Goal: Task Accomplishment & Management: Manage account settings

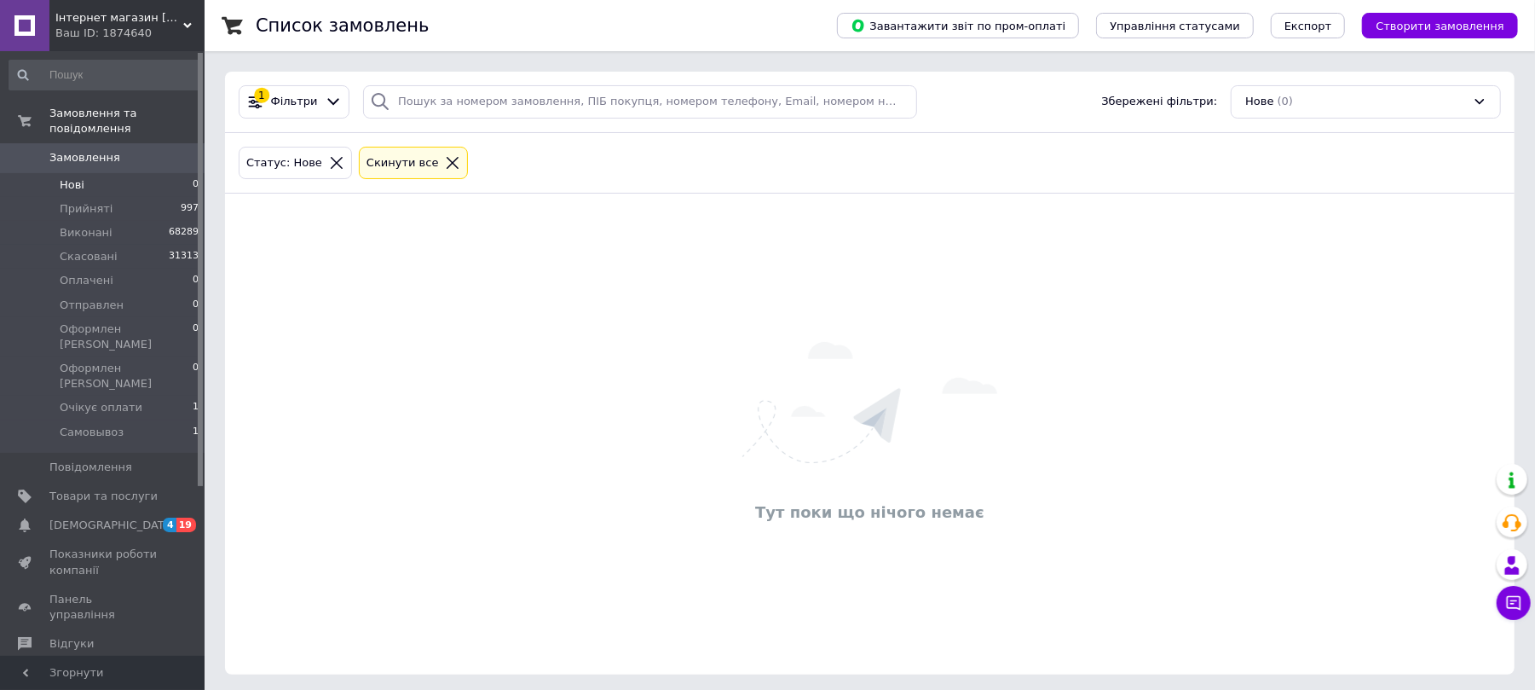
click at [142, 173] on li "Нові 0" at bounding box center [104, 185] width 209 height 24
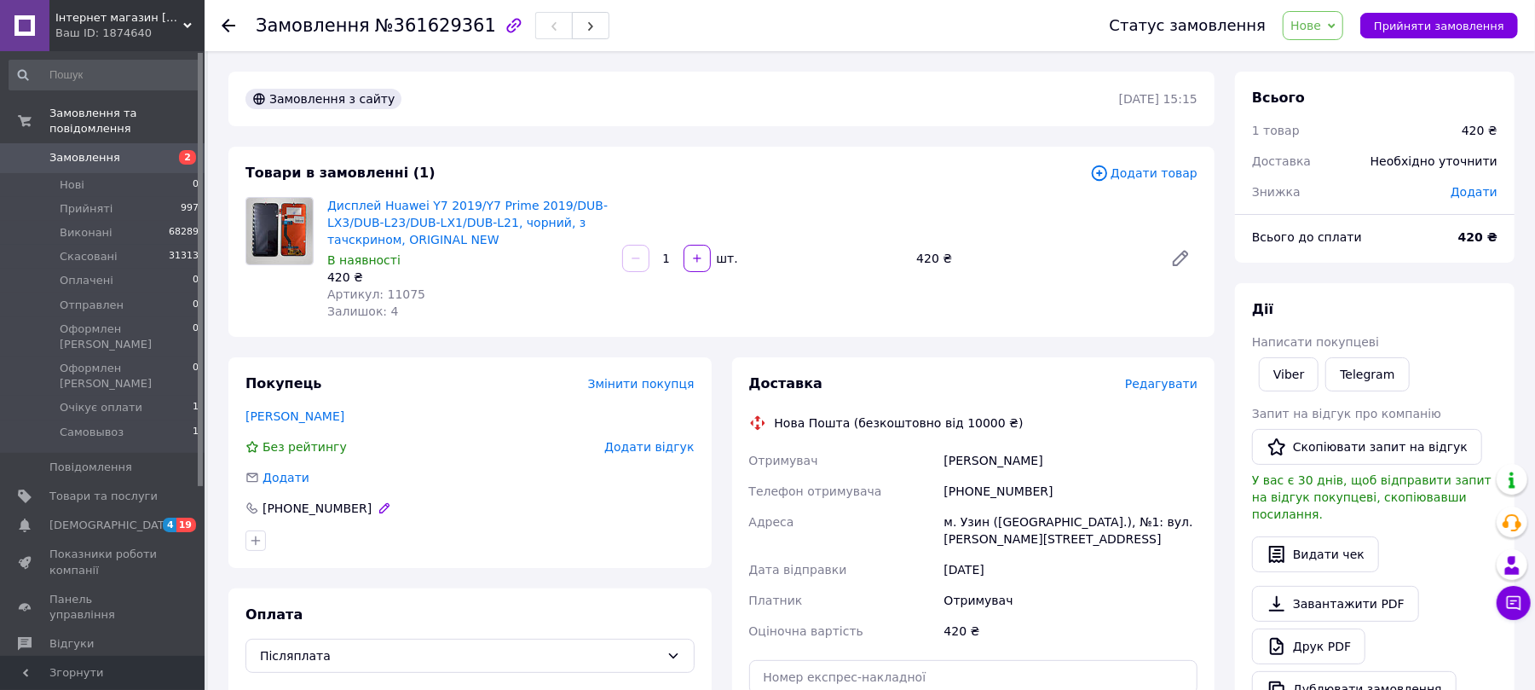
click at [314, 506] on div "+380980406929" at bounding box center [317, 508] width 113 height 17
click at [1065, 554] on div "12.09.2025" at bounding box center [1071, 569] width 260 height 31
click at [997, 494] on div "+380980406929" at bounding box center [1071, 491] width 260 height 31
drag, startPoint x: 965, startPoint y: 484, endPoint x: 1078, endPoint y: 488, distance: 113.4
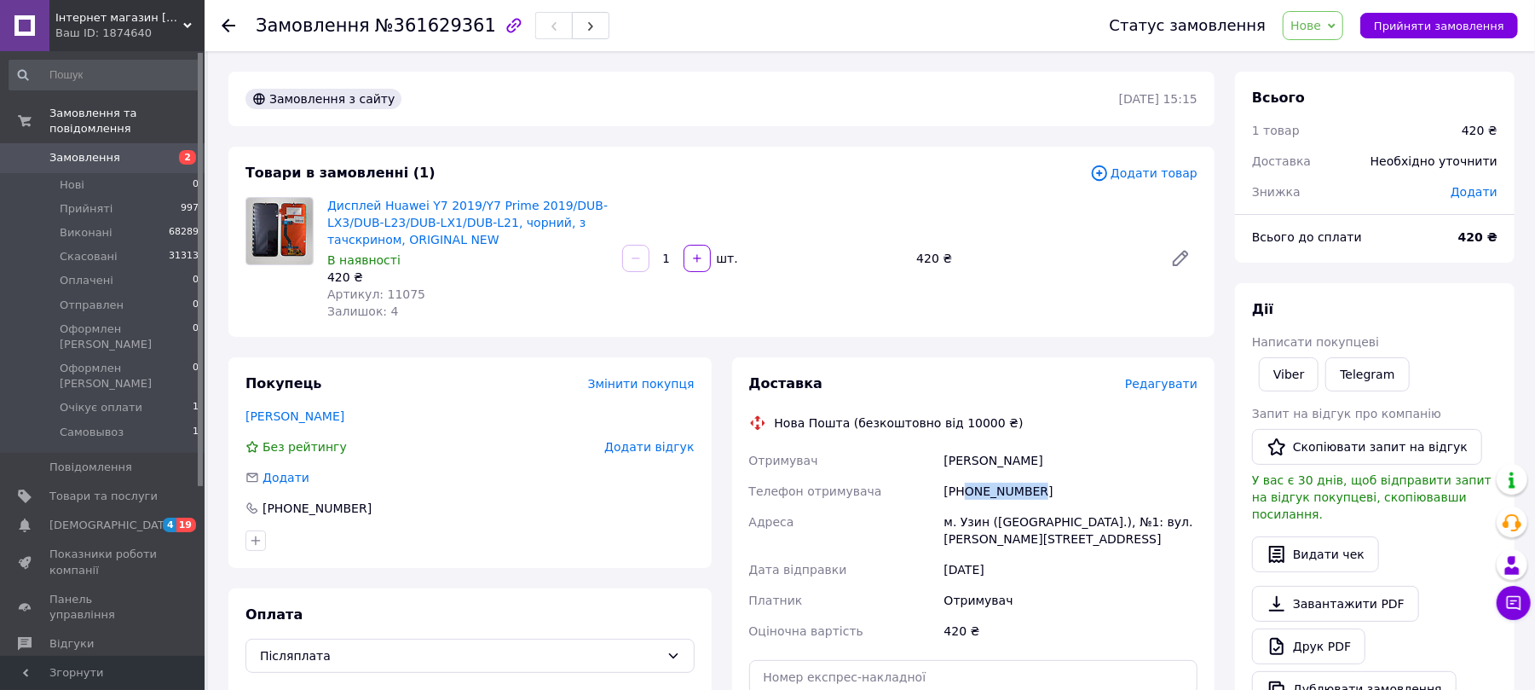
click at [1078, 488] on div "+380980406929" at bounding box center [1071, 491] width 260 height 31
click at [1054, 522] on div "м. Узин (Київська обл.), №1: вул. Садова, 4в" at bounding box center [1071, 530] width 260 height 48
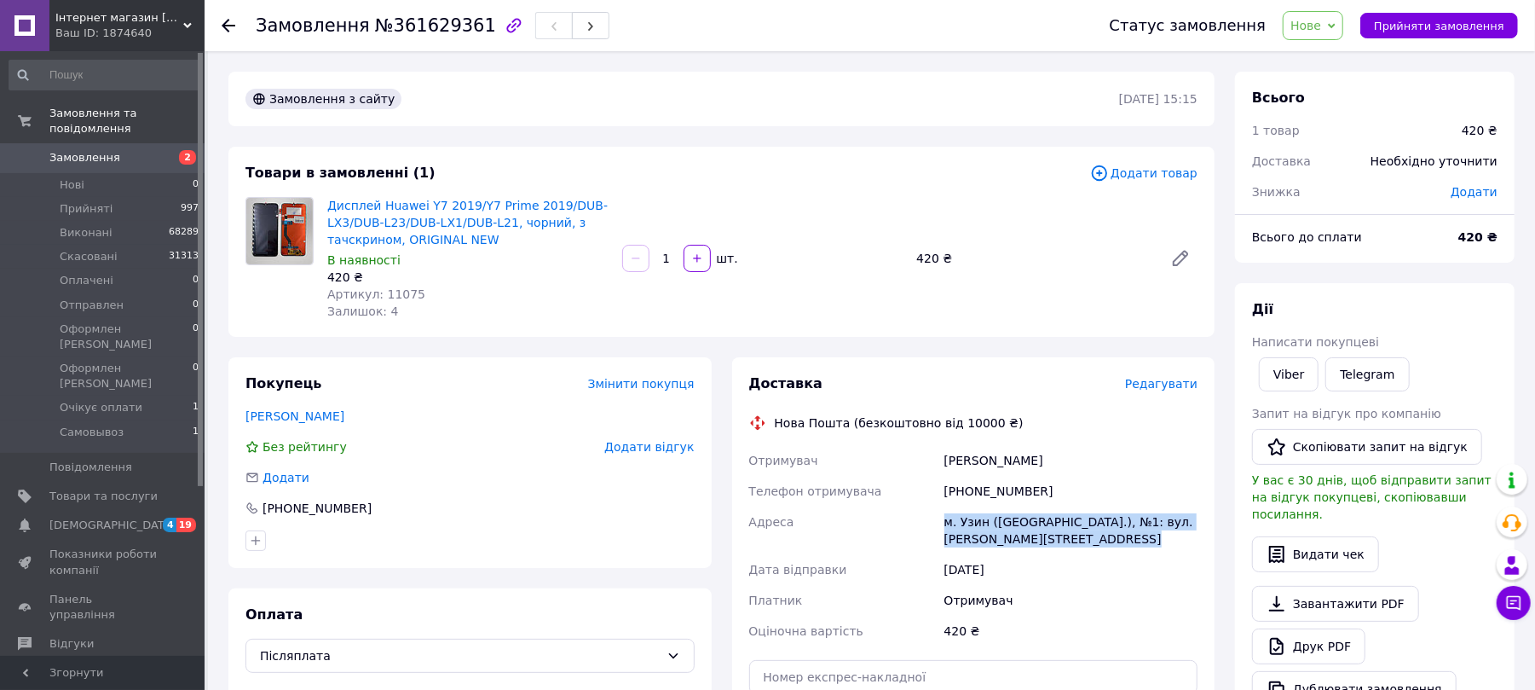
click at [1054, 522] on div "м. Узин (Київська обл.), №1: вул. Садова, 4в" at bounding box center [1071, 530] width 260 height 48
click at [1099, 513] on div "м. Узин (Київська обл.), №1: вул. Садова, 4в" at bounding box center [1071, 530] width 260 height 48
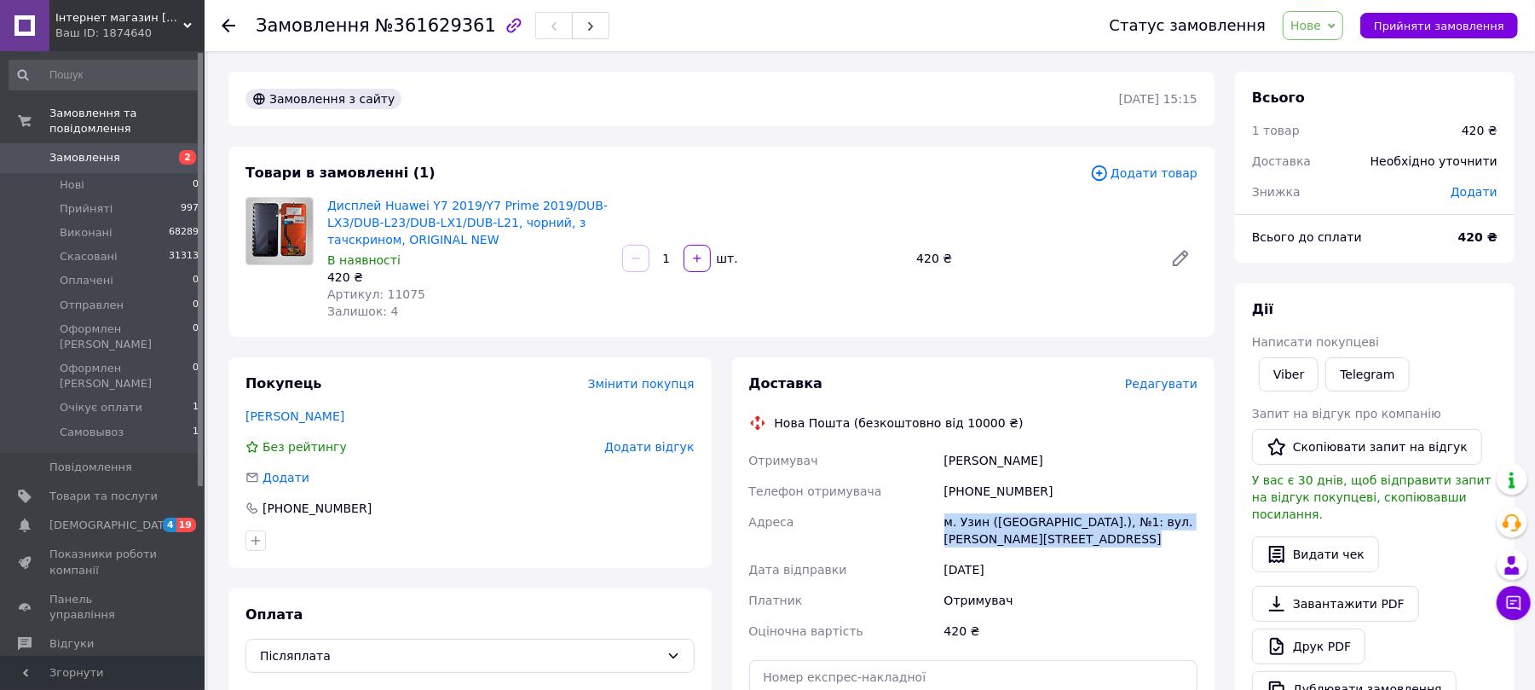
click at [1134, 520] on div "м. Узин (Київська обл.), №1: вул. Садова, 4в" at bounding box center [1071, 530] width 260 height 48
click at [1102, 510] on div "м. Узин (Київська обл.), №1: вул. Садова, 4в" at bounding box center [1071, 530] width 260 height 48
click at [979, 502] on div "+380980406929" at bounding box center [1071, 491] width 260 height 31
click at [997, 509] on div "м. Узин (Київська обл.), №1: вул. Садова, 4в" at bounding box center [1071, 530] width 260 height 48
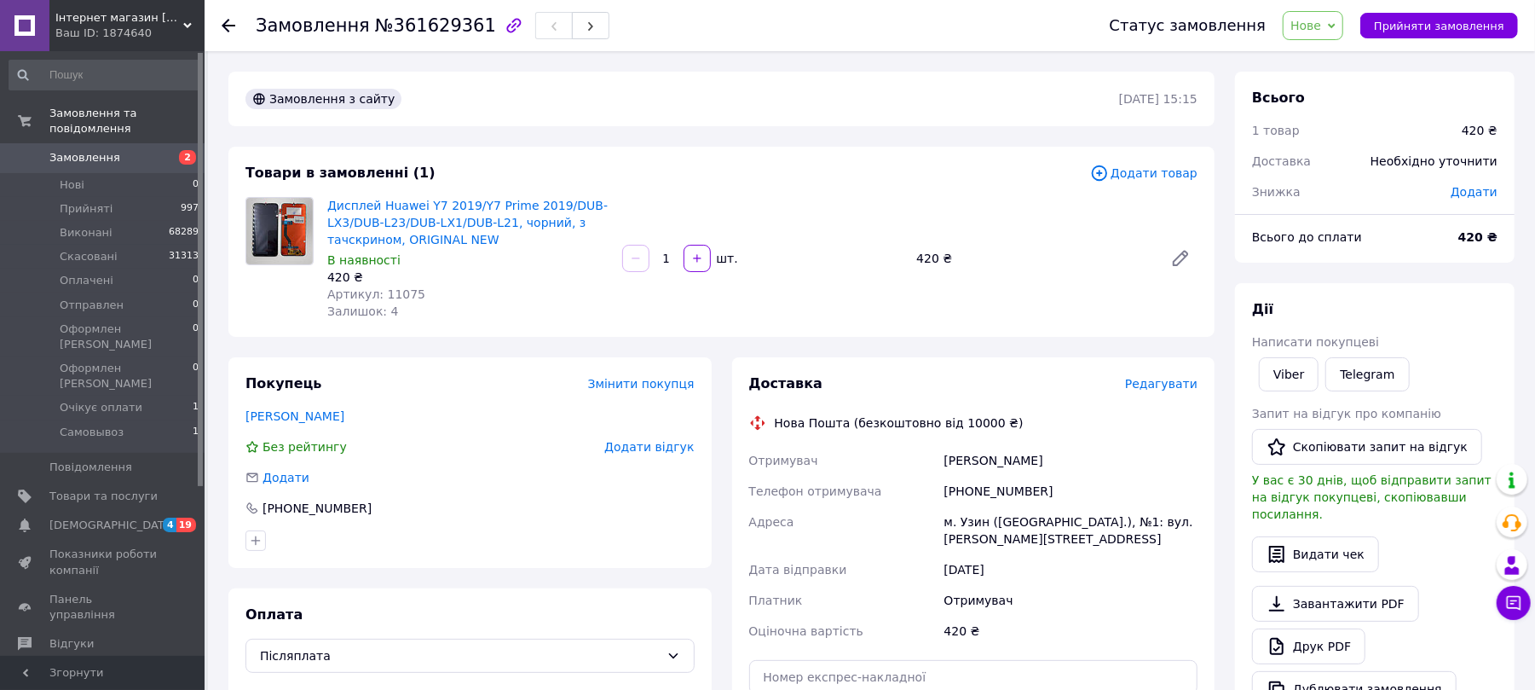
click at [1033, 525] on div "м. Узин (Київська обл.), №1: вул. Садова, 4в" at bounding box center [1071, 530] width 260 height 48
click at [1061, 506] on div "м. Узин (Київська обл.), №1: вул. Садова, 4в" at bounding box center [1071, 530] width 260 height 48
click at [1106, 527] on div "м. Узин (Київська обл.), №1: вул. Садова, 4в" at bounding box center [1071, 530] width 260 height 48
click at [1338, 21] on span "Нове" at bounding box center [1313, 25] width 61 height 29
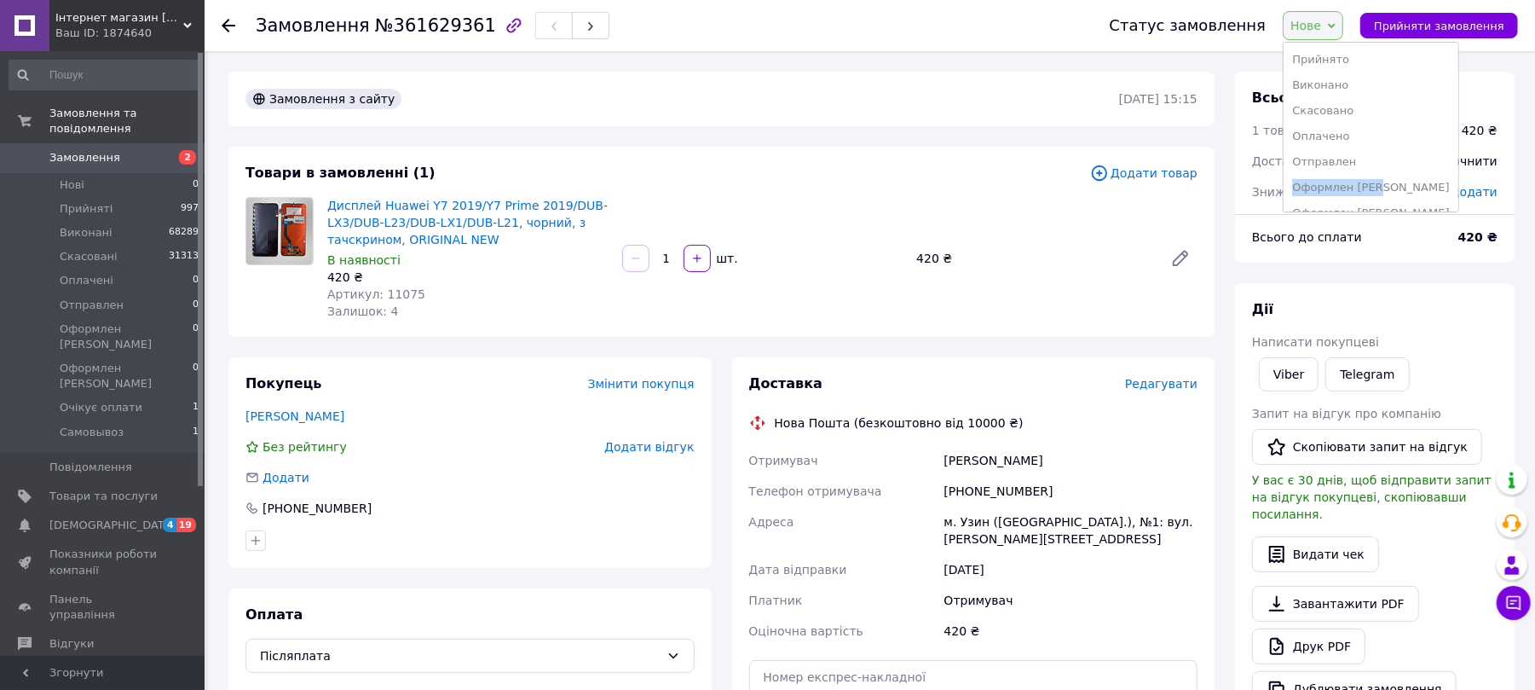
drag, startPoint x: 1392, startPoint y: 171, endPoint x: 1396, endPoint y: 184, distance: 13.5
click at [1396, 184] on ul "Прийнято Виконано Скасовано Оплачено Отправлен Оформлен Максим Оформлен Марат О…" at bounding box center [1371, 127] width 176 height 170
click at [1343, 27] on div "Нове Прийнято Виконано Скасовано Оплачено Отправлен Оформлен Максим Оформлен Ма…" at bounding box center [1313, 25] width 61 height 29
click at [1375, 181] on li "Оформлен [PERSON_NAME]" at bounding box center [1371, 188] width 174 height 26
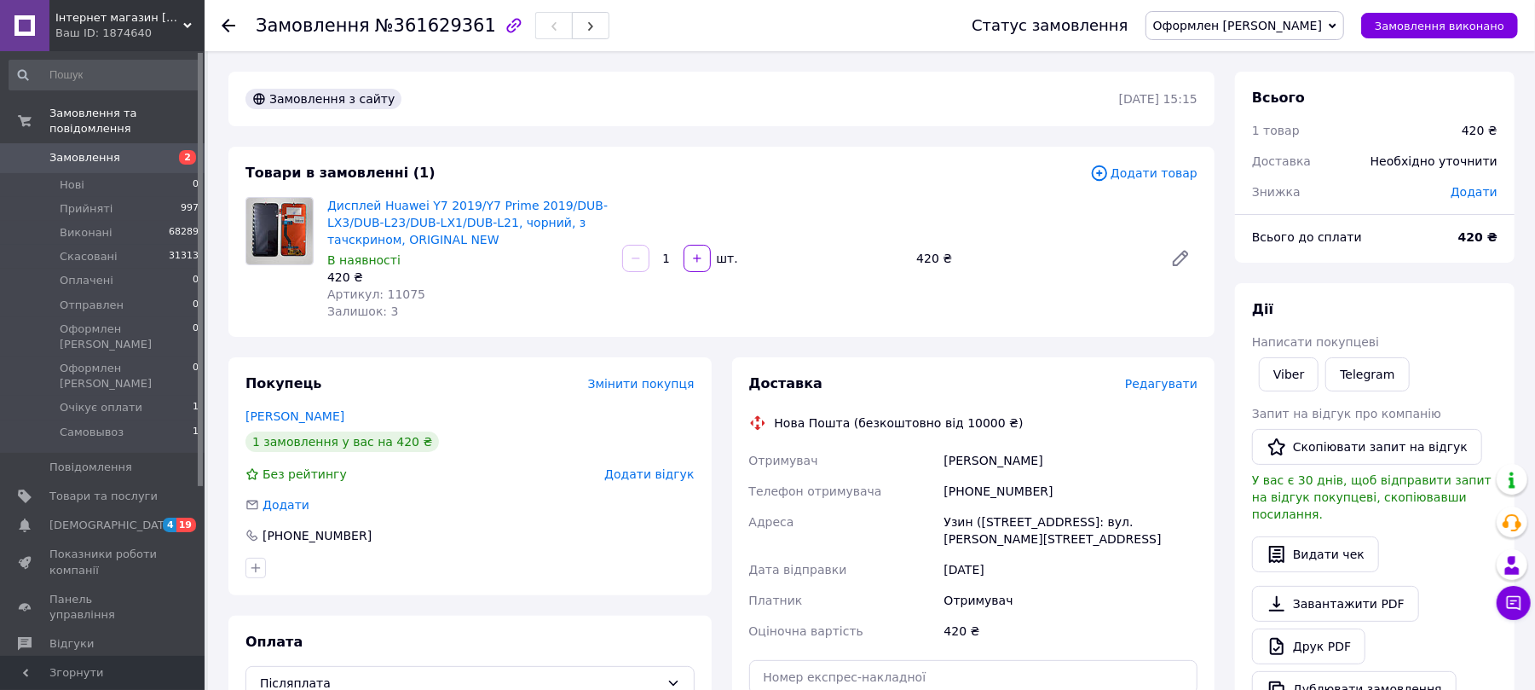
click at [110, 150] on span "Замовлення" at bounding box center [84, 157] width 71 height 15
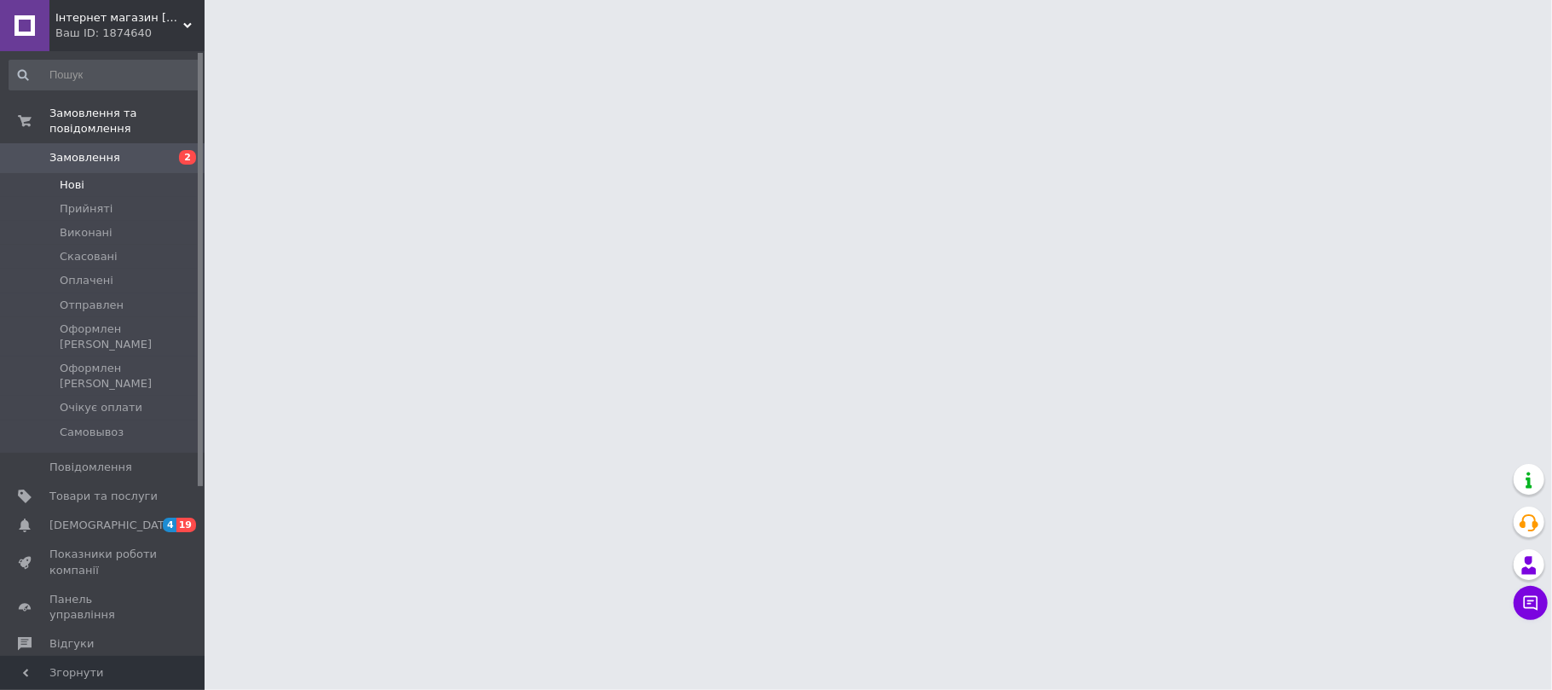
click at [124, 173] on li "Нові" at bounding box center [104, 185] width 209 height 24
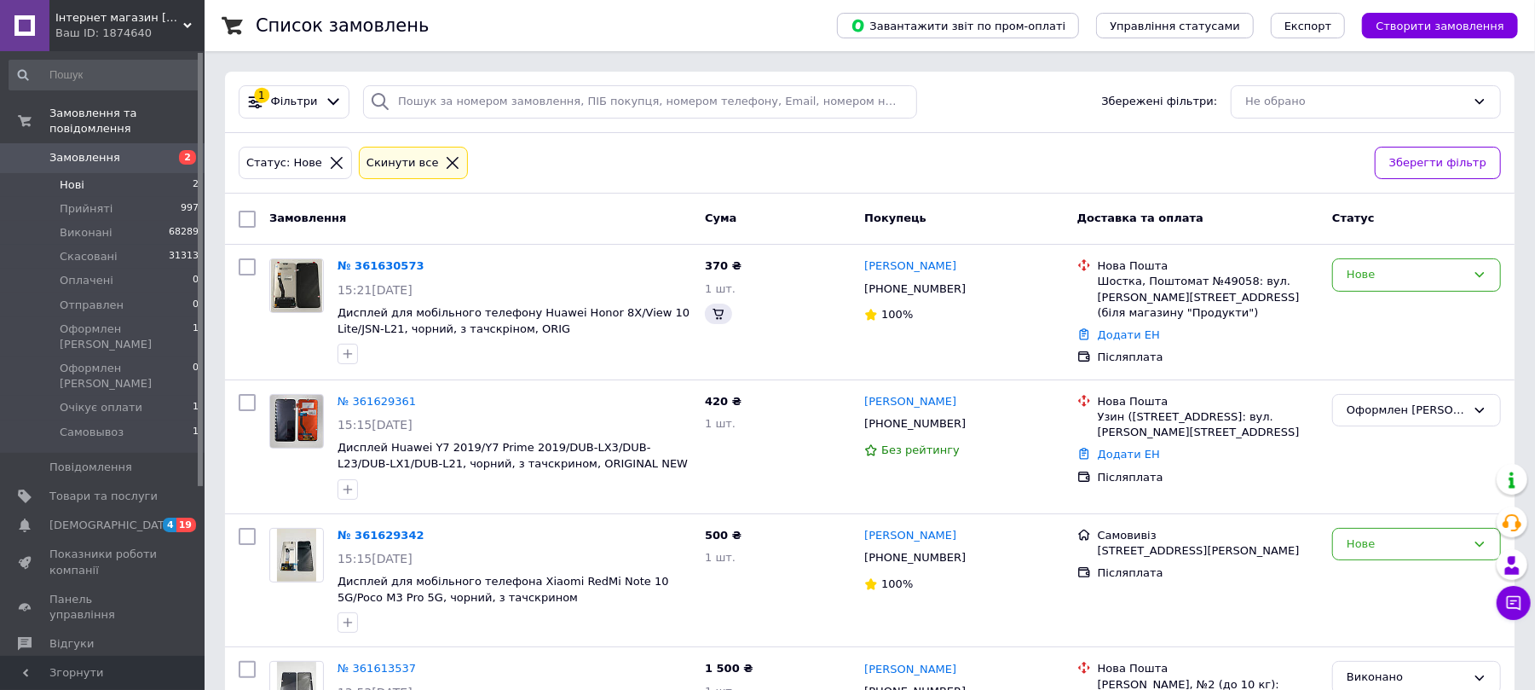
click at [124, 173] on li "Нові 2" at bounding box center [104, 185] width 209 height 24
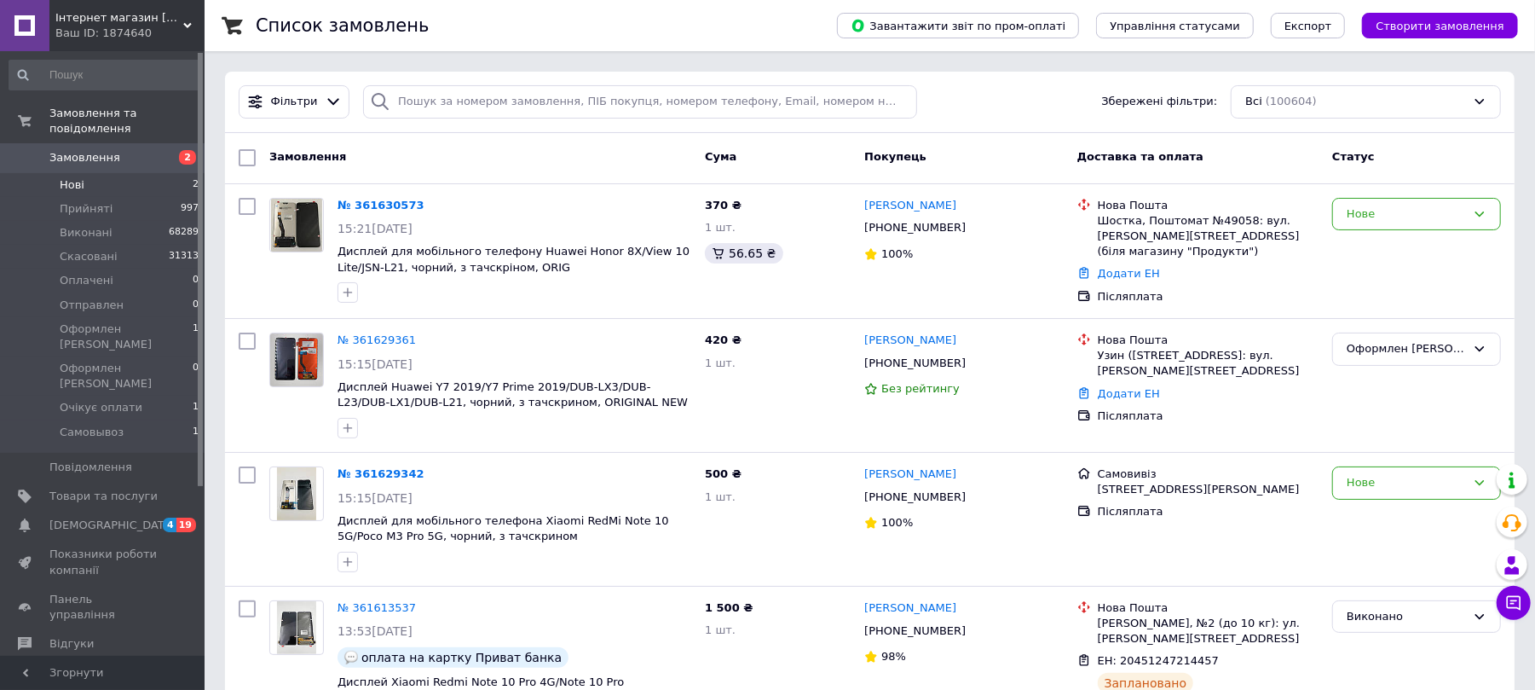
click at [99, 173] on li "Нові 2" at bounding box center [104, 185] width 209 height 24
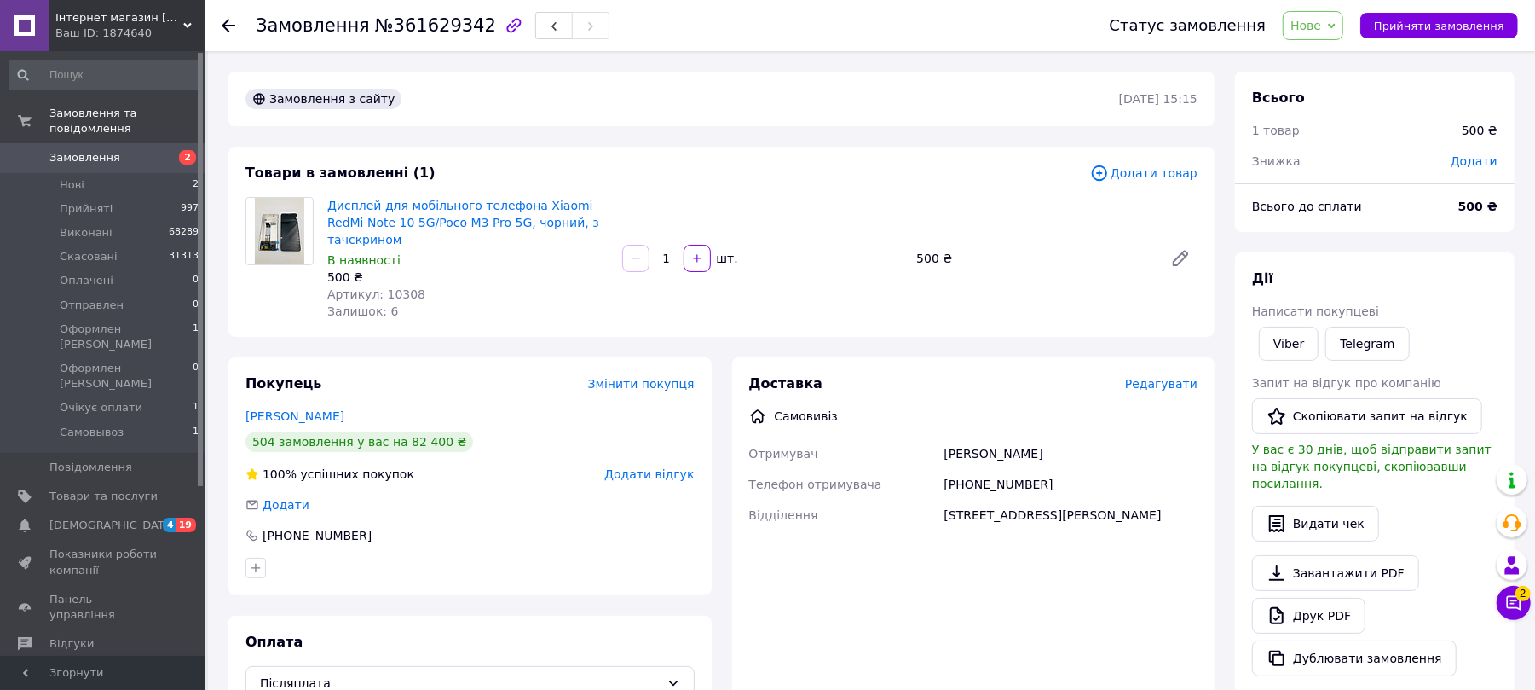
click at [1343, 39] on span "Нове" at bounding box center [1313, 25] width 61 height 29
click at [1366, 192] on li "Самовывоз" at bounding box center [1371, 195] width 174 height 26
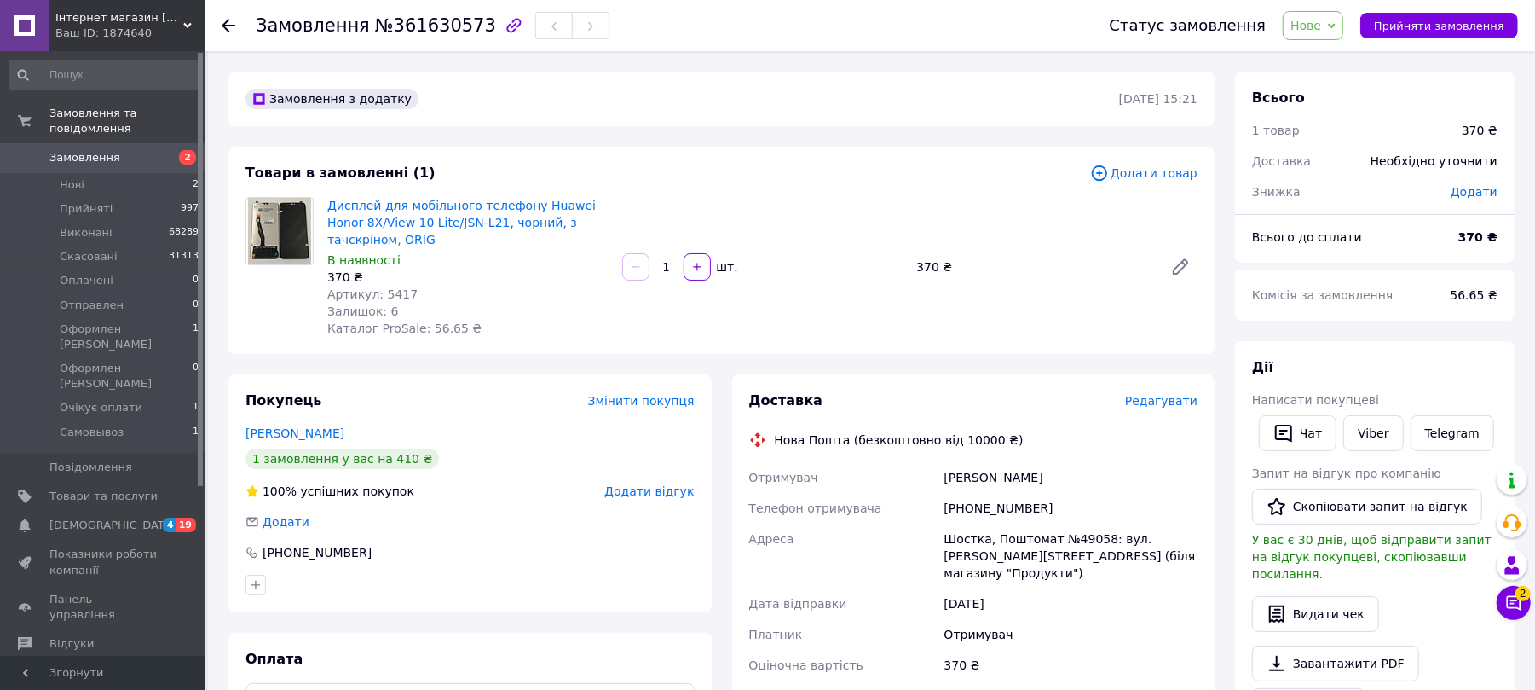
click at [325, 535] on div "Покупець Змінити покупця [PERSON_NAME] 1 замовлення у вас на 410 ₴ 100% успішни…" at bounding box center [469, 493] width 483 height 238
click at [328, 546] on div "[PHONE_NUMBER]" at bounding box center [317, 552] width 113 height 17
click at [1314, 22] on span "Нове" at bounding box center [1306, 26] width 31 height 14
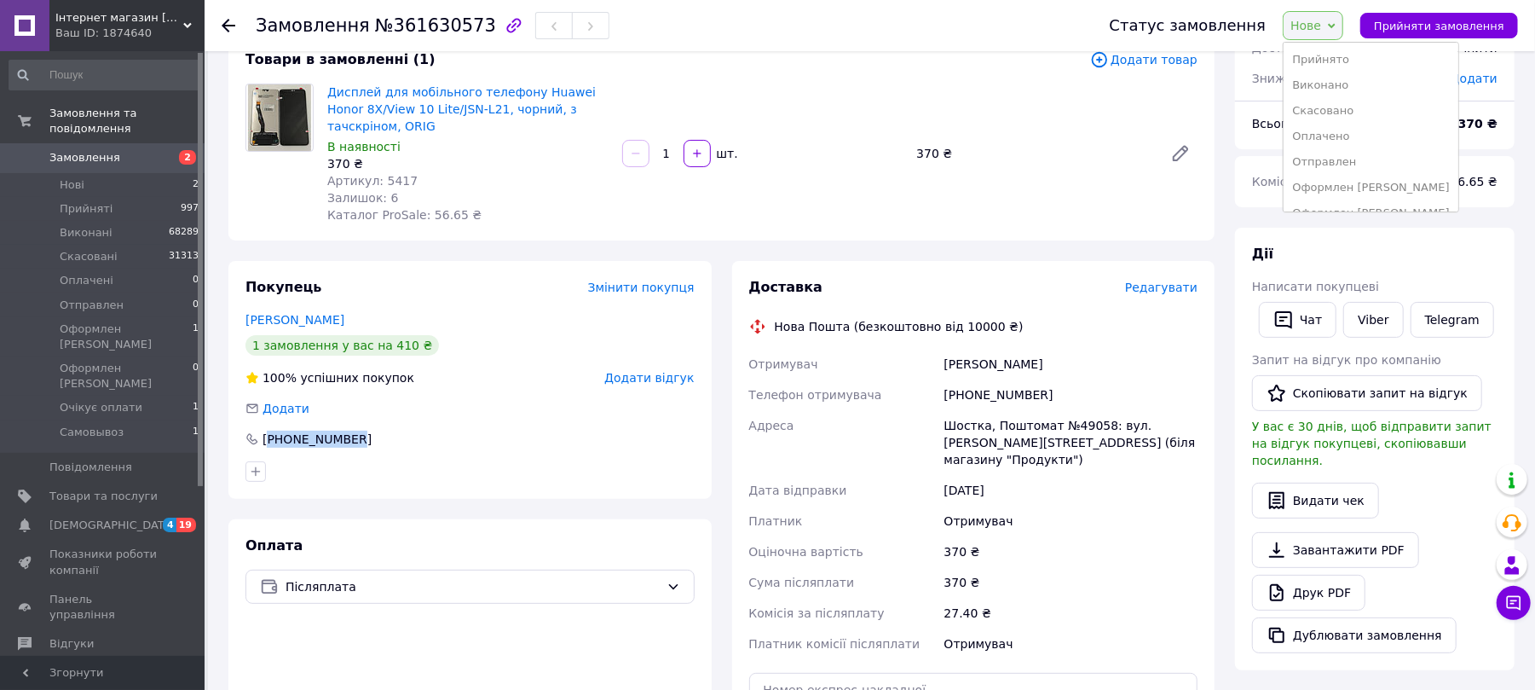
scroll to position [70, 0]
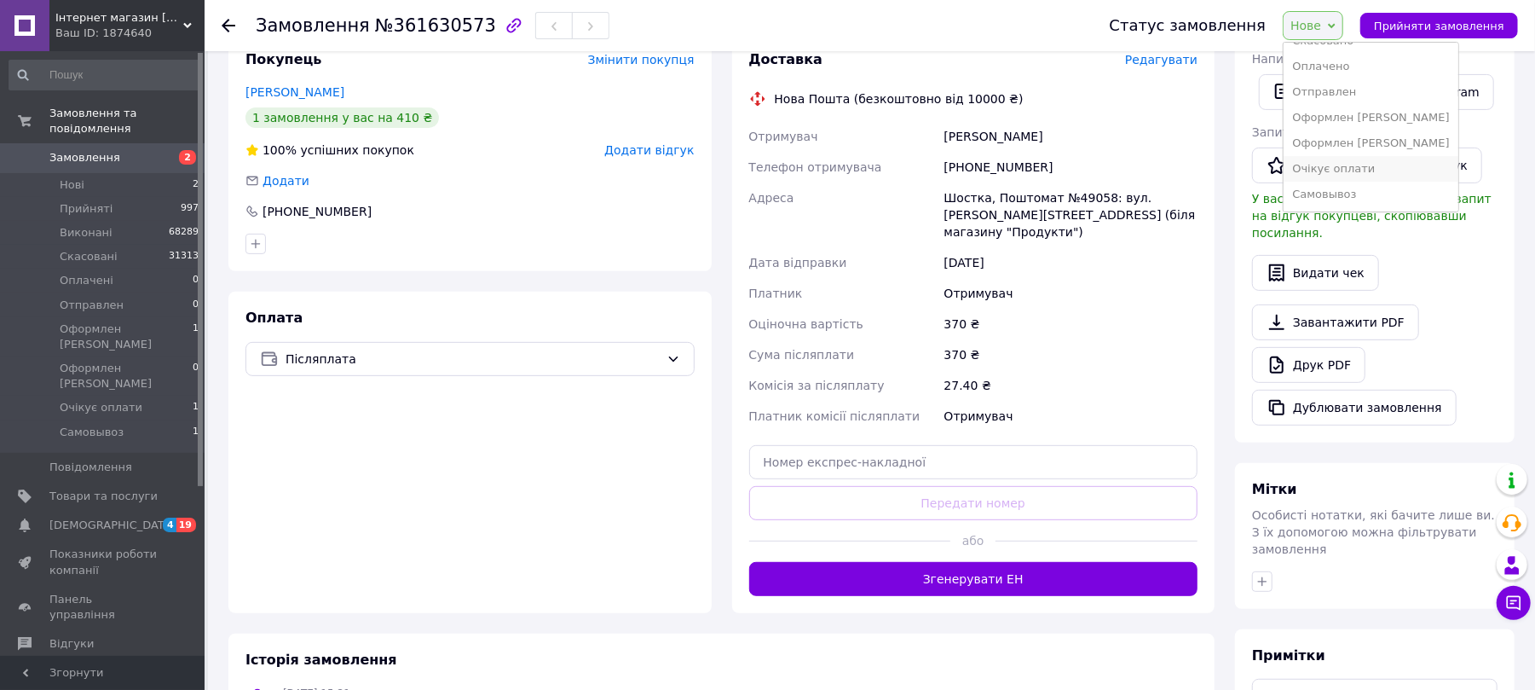
click at [1375, 165] on li "Очікує оплати" at bounding box center [1371, 169] width 174 height 26
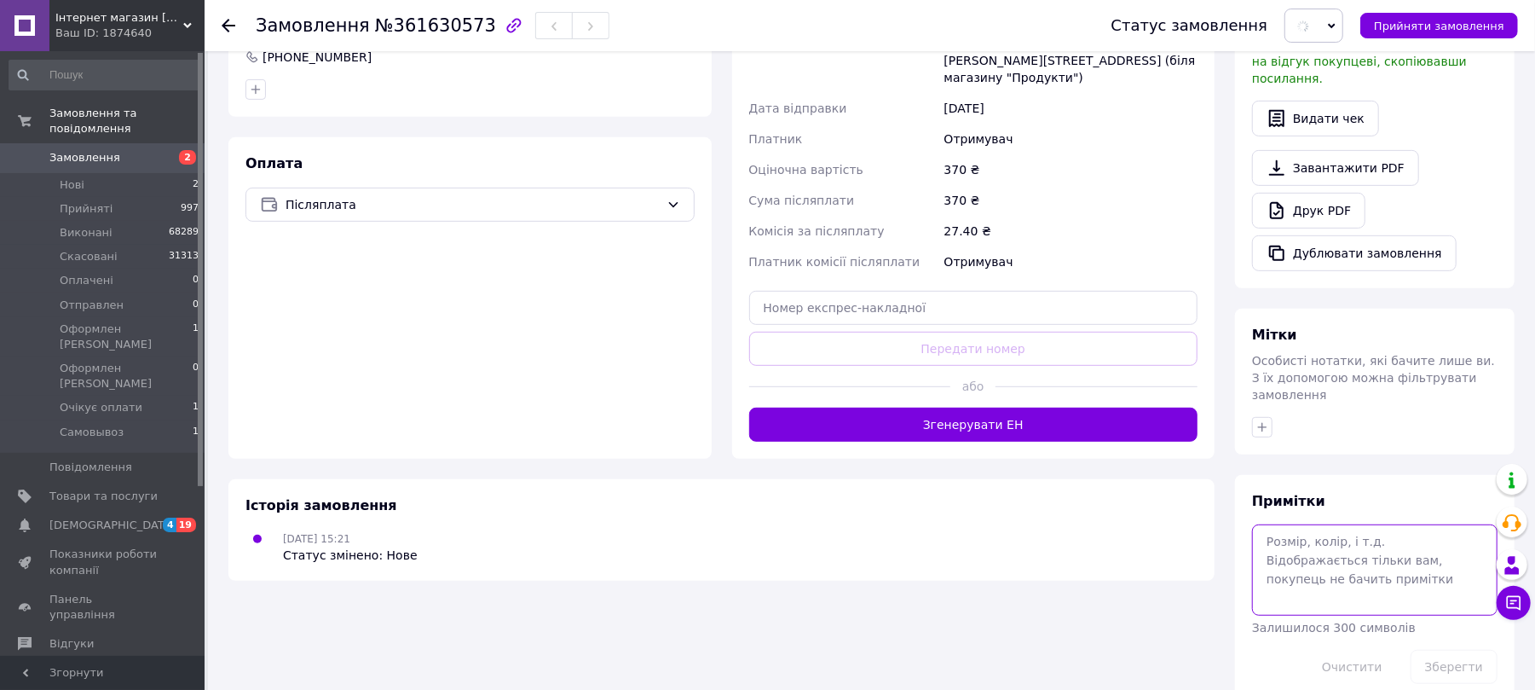
click at [1344, 551] on textarea at bounding box center [1375, 569] width 246 height 90
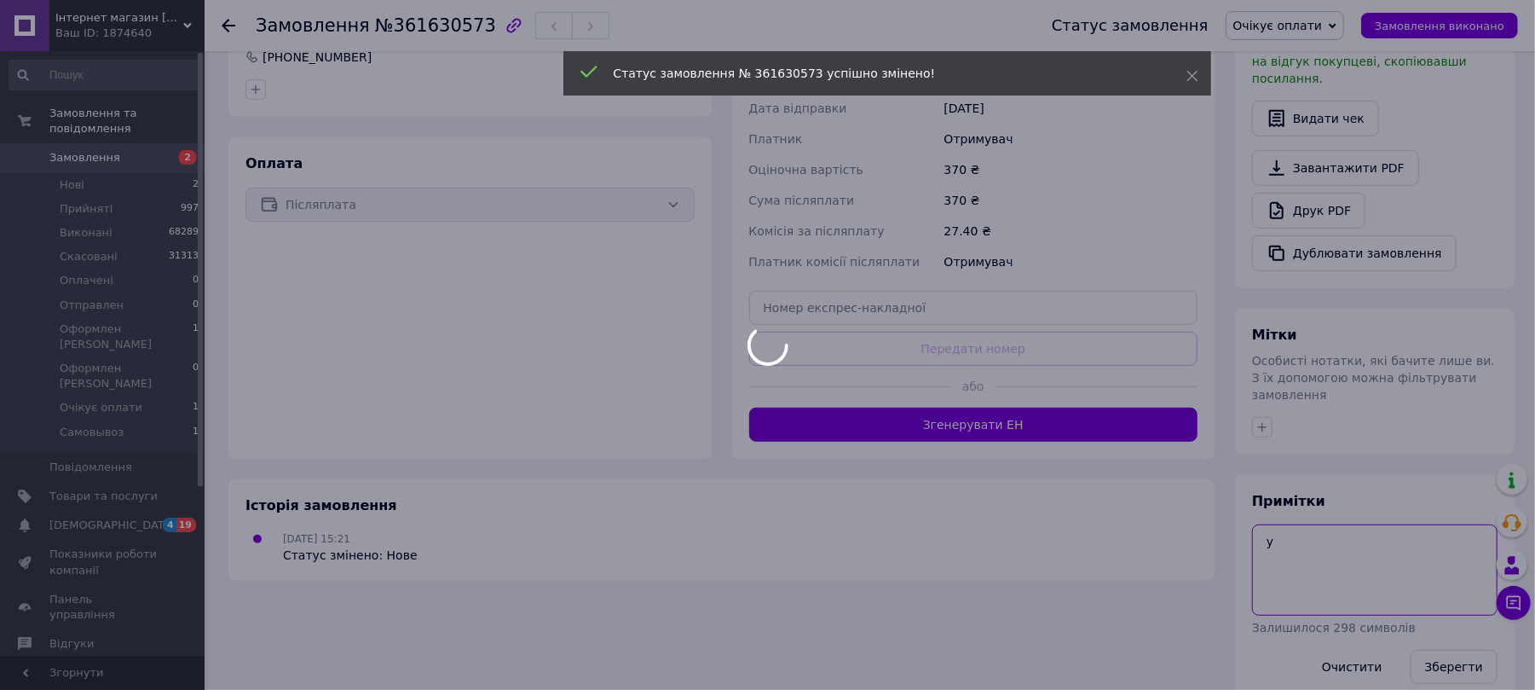
type textarea "у"
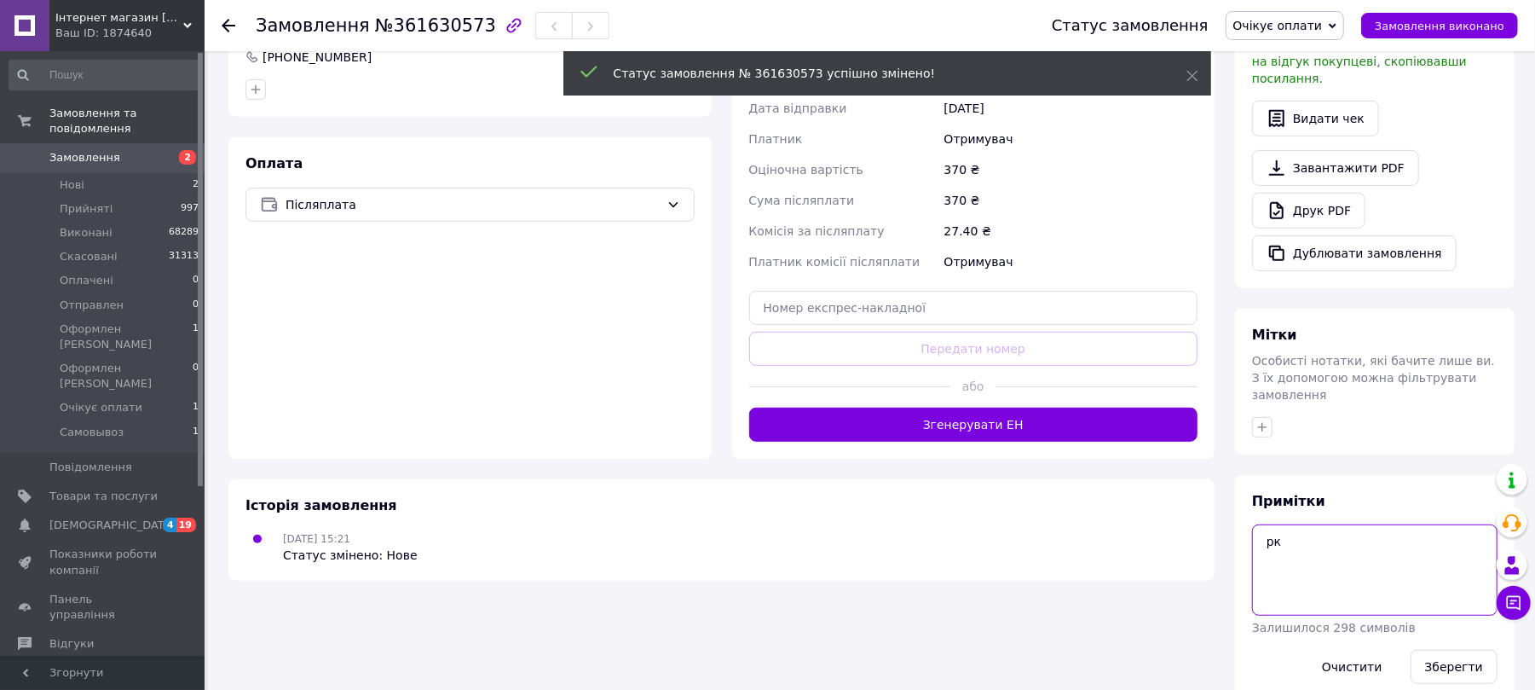
type textarea "р"
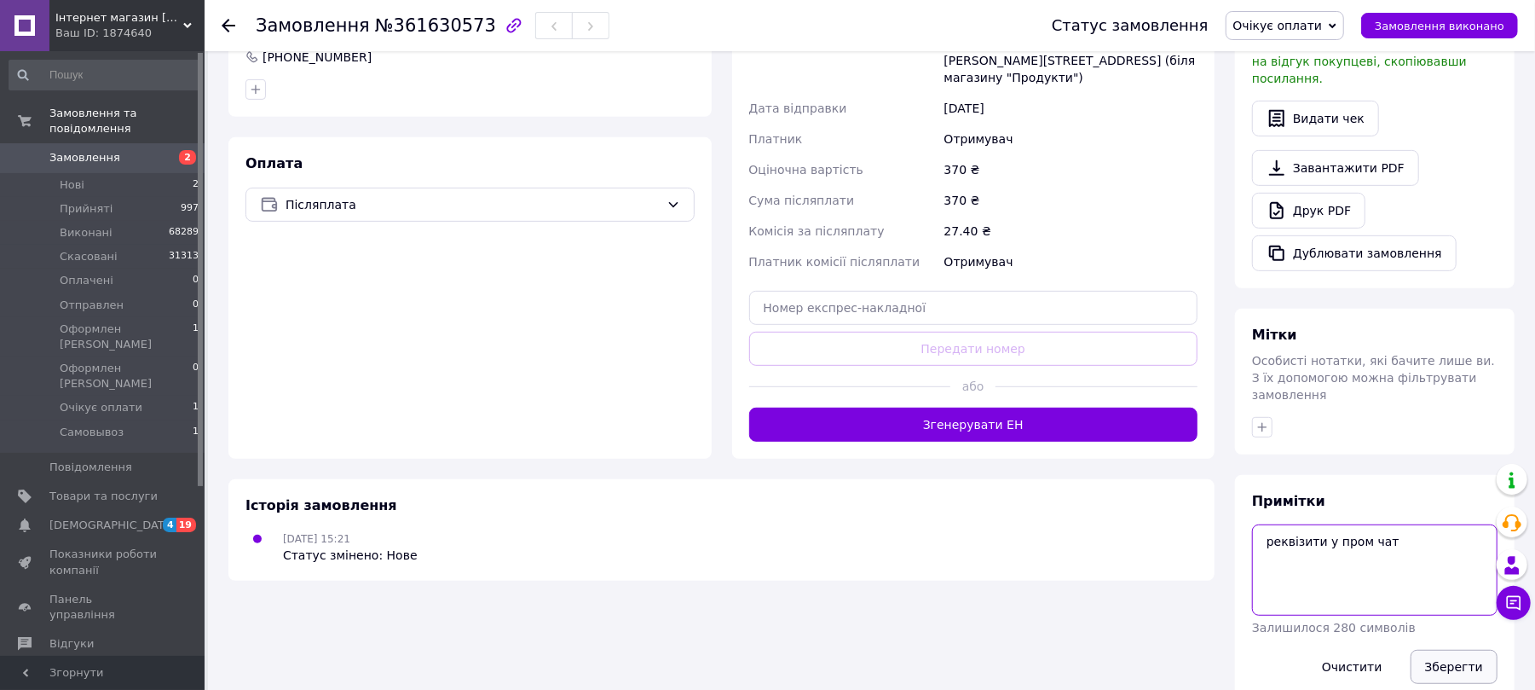
type textarea "реквізити у пром чат"
click at [1488, 650] on button "Зберегти" at bounding box center [1454, 667] width 87 height 34
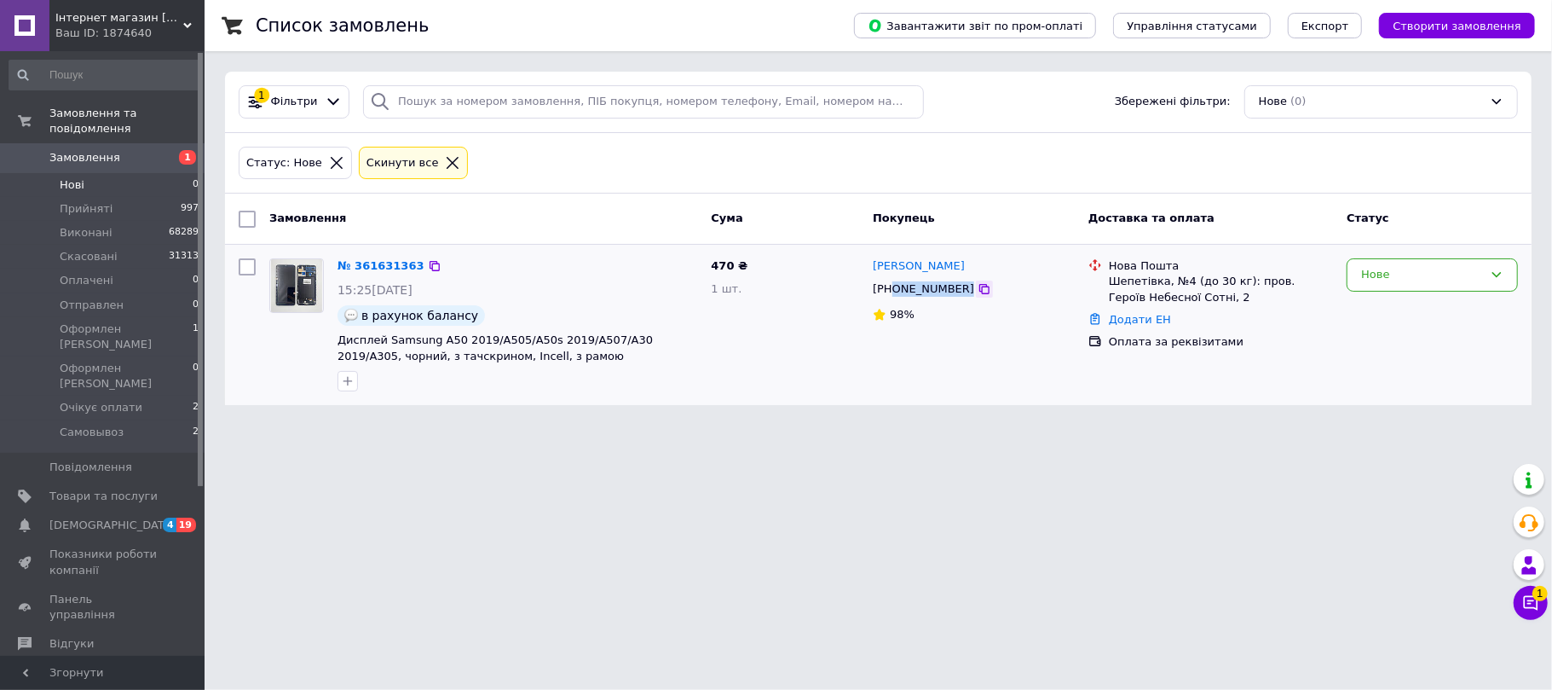
drag, startPoint x: 891, startPoint y: 284, endPoint x: 963, endPoint y: 287, distance: 72.5
click at [963, 287] on div "[PHONE_NUMBER]" at bounding box center [973, 289] width 205 height 19
copy div "0960052323"
click at [1551, 425] on html "Інтернет магазин [DOMAIN_NAME] Ваш ID: 1874640 Сайт Інтернет магазин [DOMAIN_NA…" at bounding box center [776, 212] width 1552 height 425
click at [1543, 588] on span "2" at bounding box center [1540, 593] width 15 height 15
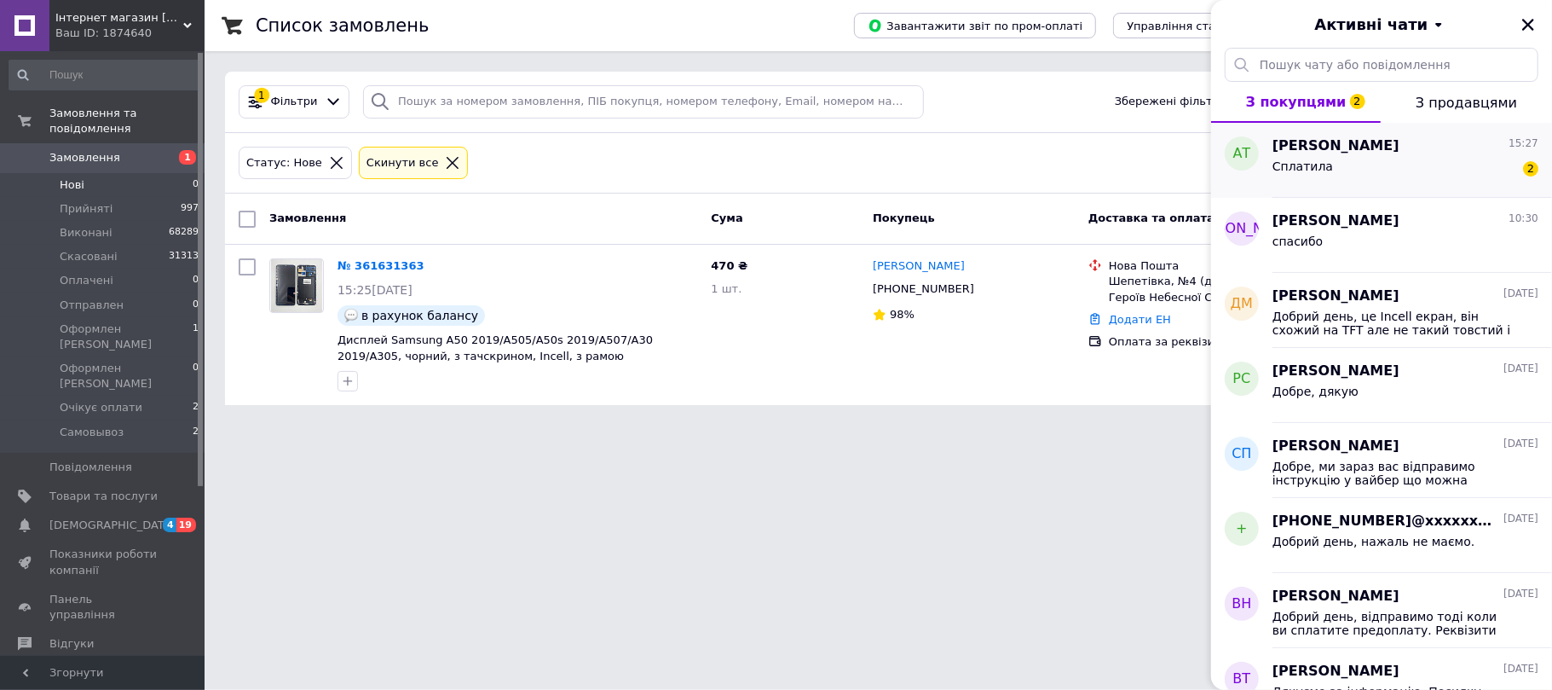
click at [1344, 153] on span "Алина Терещенко" at bounding box center [1336, 146] width 127 height 20
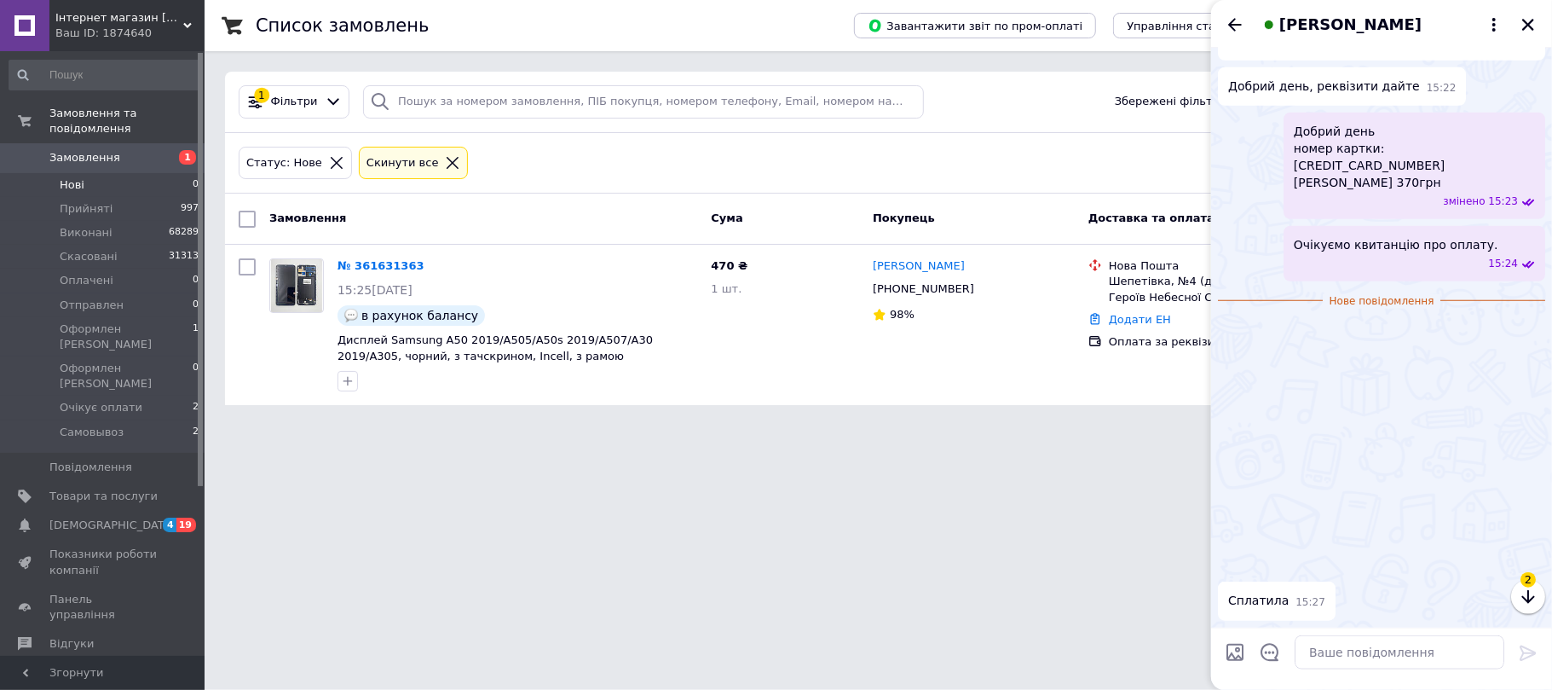
scroll to position [1188, 0]
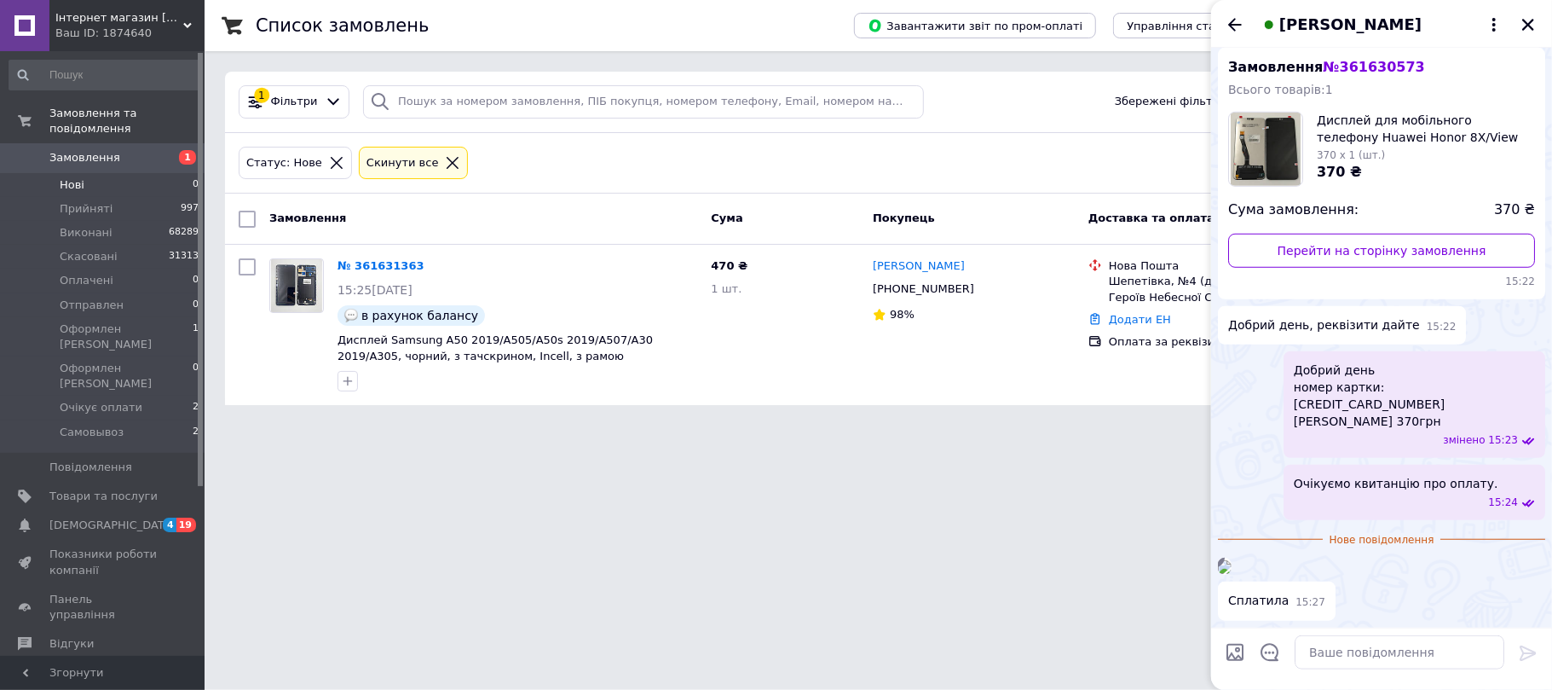
click at [1232, 560] on img at bounding box center [1225, 567] width 14 height 14
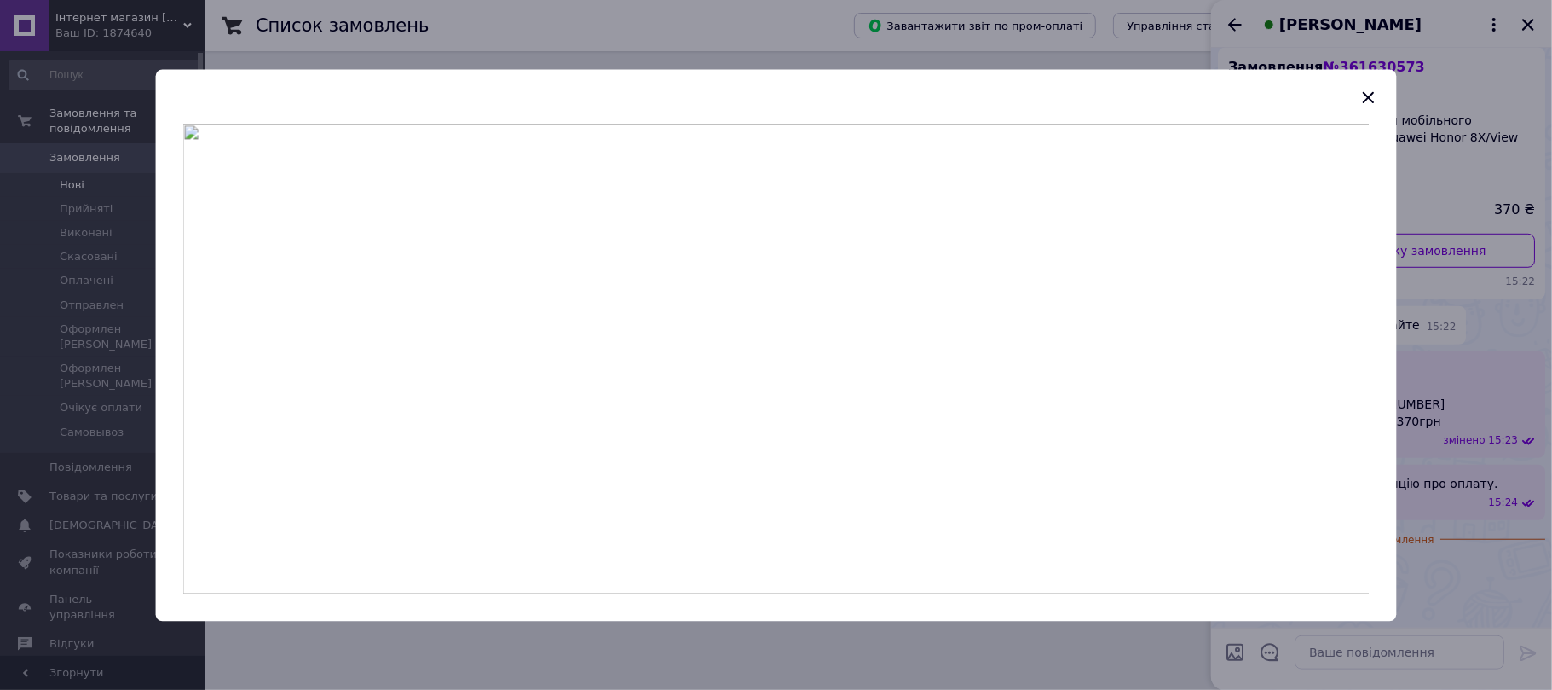
click at [1458, 49] on div at bounding box center [776, 345] width 1552 height 690
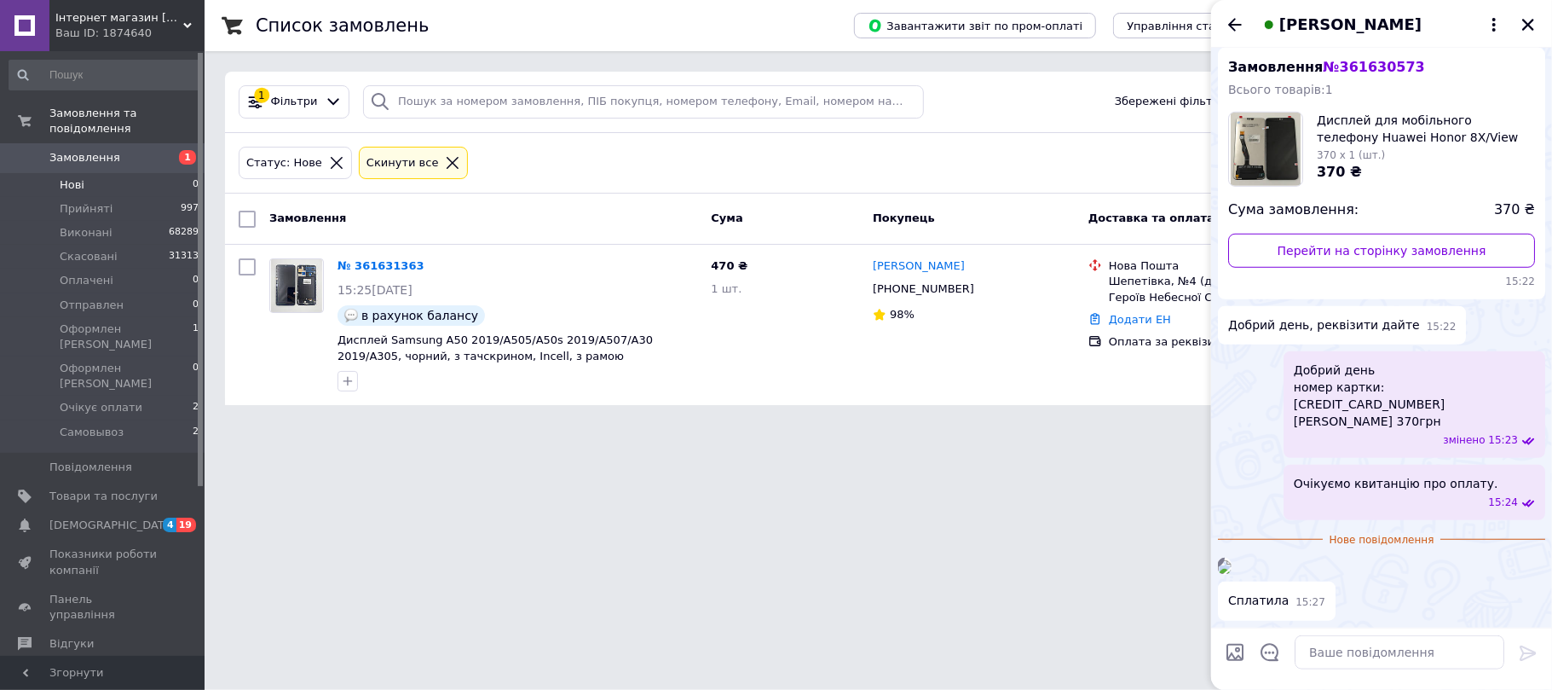
scroll to position [847, 0]
click at [1427, 268] on link "Перейти на сторінку замовлення" at bounding box center [1381, 251] width 307 height 34
paste textarea "Перевіримо оплату та відправимо посилку сьогодні. Гарного Вам дня."
click at [1393, 656] on textarea at bounding box center [1400, 652] width 210 height 34
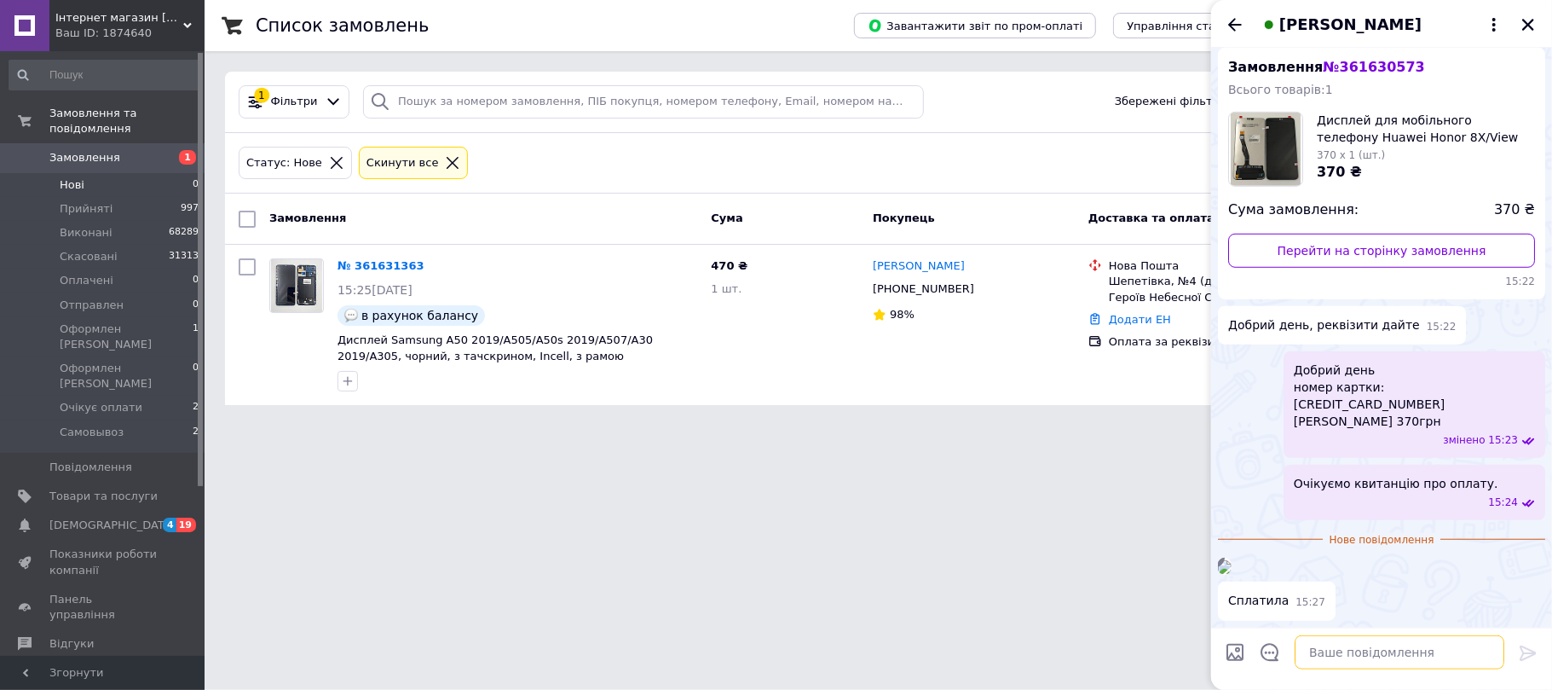
type textarea "Перевіримо оплату та відправимо посилку сьогодні. Гарного Вам дня."
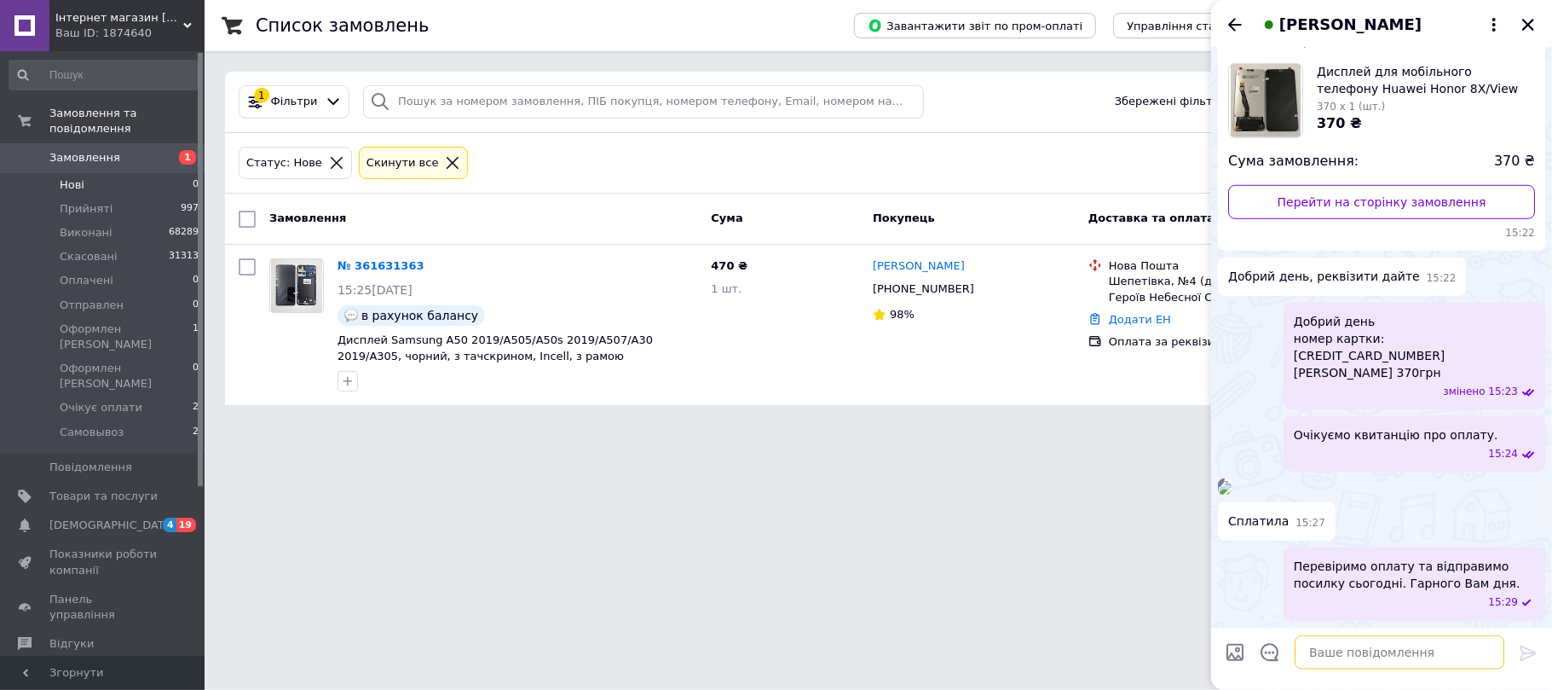
scroll to position [1238, 0]
click at [1529, 20] on icon "Закрити" at bounding box center [1528, 24] width 15 height 15
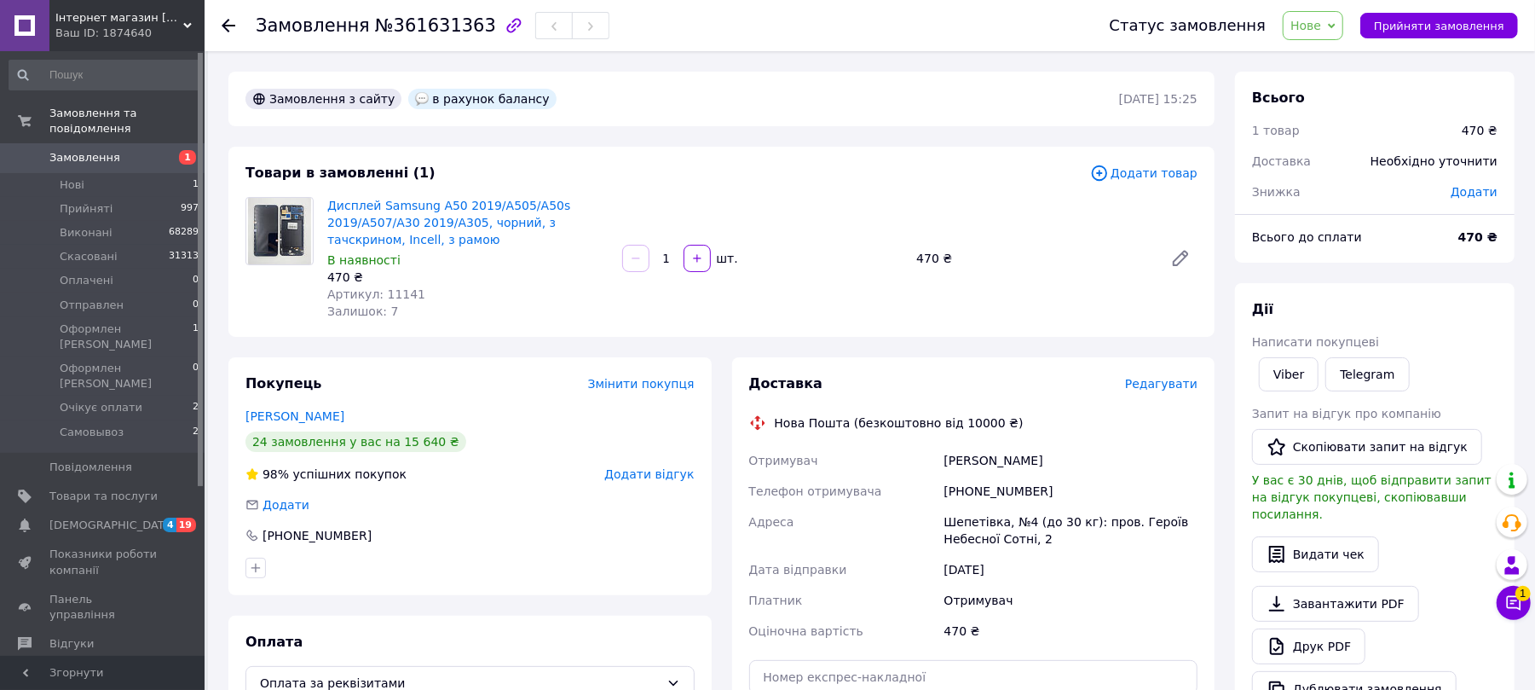
click at [1297, 42] on div "Статус замовлення Нове Прийнято Виконано Скасовано Оплачено Отправлен Оформлен …" at bounding box center [1297, 25] width 442 height 51
click at [1343, 45] on div "Статус замовлення Нове Прийнято Виконано Скасовано Оплачено Отправлен Оформлен …" at bounding box center [1297, 25] width 442 height 51
click at [1341, 38] on span "Нове" at bounding box center [1313, 25] width 61 height 29
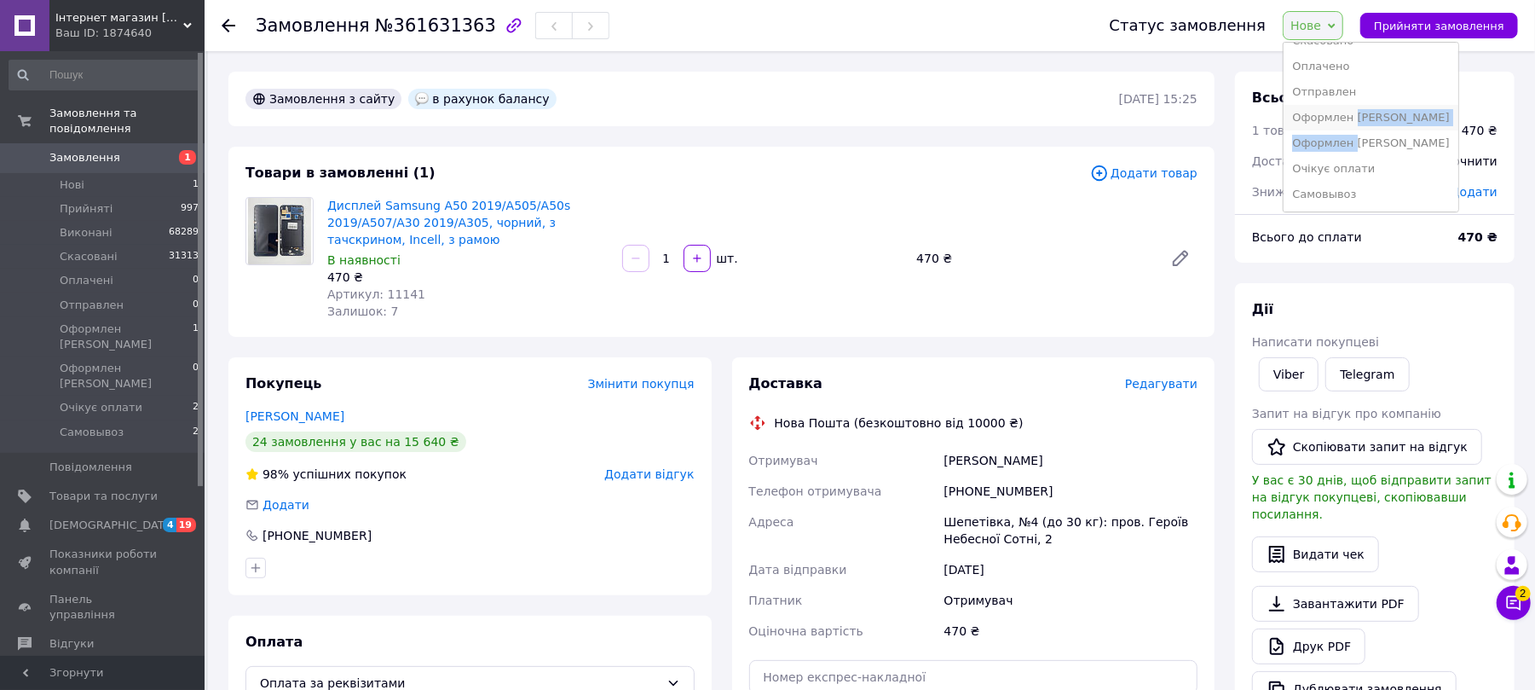
drag, startPoint x: 1371, startPoint y: 130, endPoint x: 1369, endPoint y: 109, distance: 20.5
click at [1369, 109] on ul "Прийнято Виконано Скасовано Оплачено Отправлен Оформлен Максим Оформлен Марат О…" at bounding box center [1371, 127] width 176 height 170
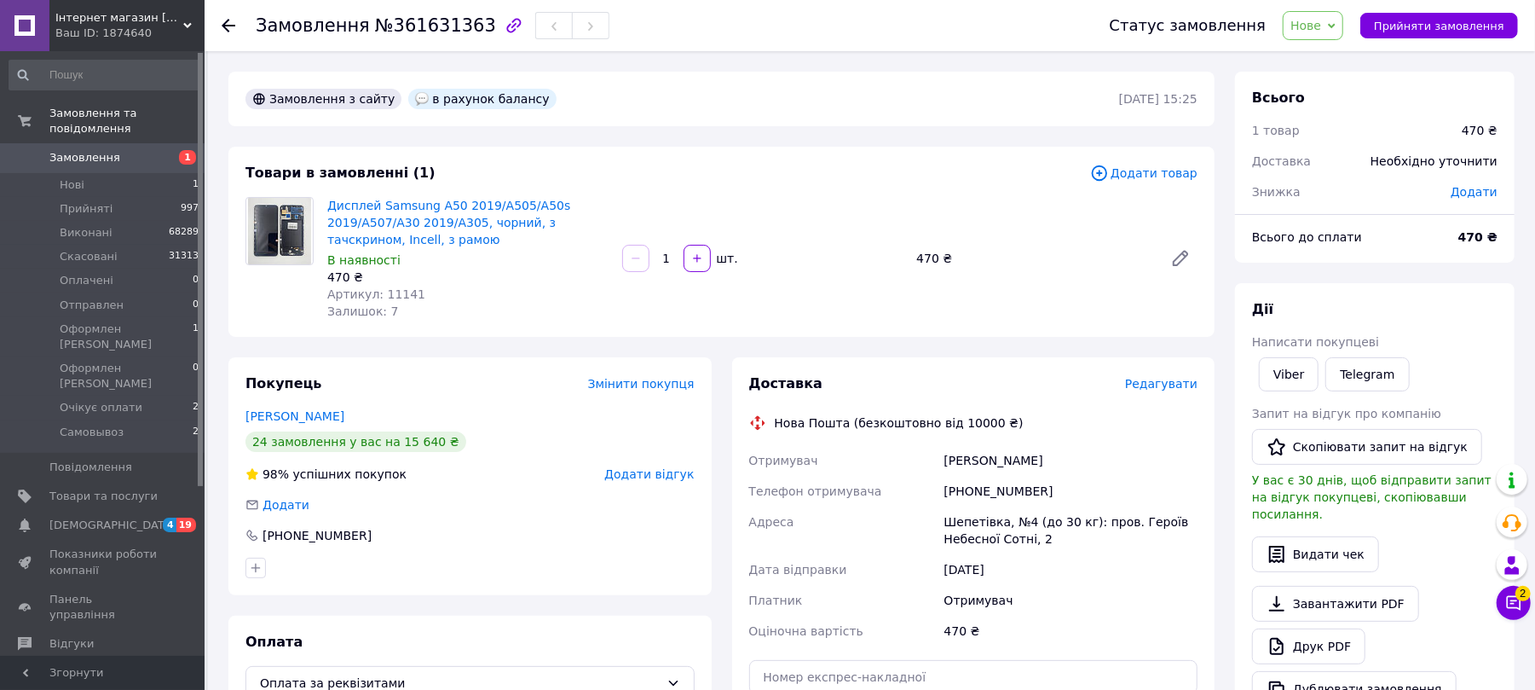
click at [1314, 21] on span "Нове" at bounding box center [1306, 26] width 31 height 14
click at [1365, 113] on li "Оформлен [PERSON_NAME]" at bounding box center [1371, 118] width 174 height 26
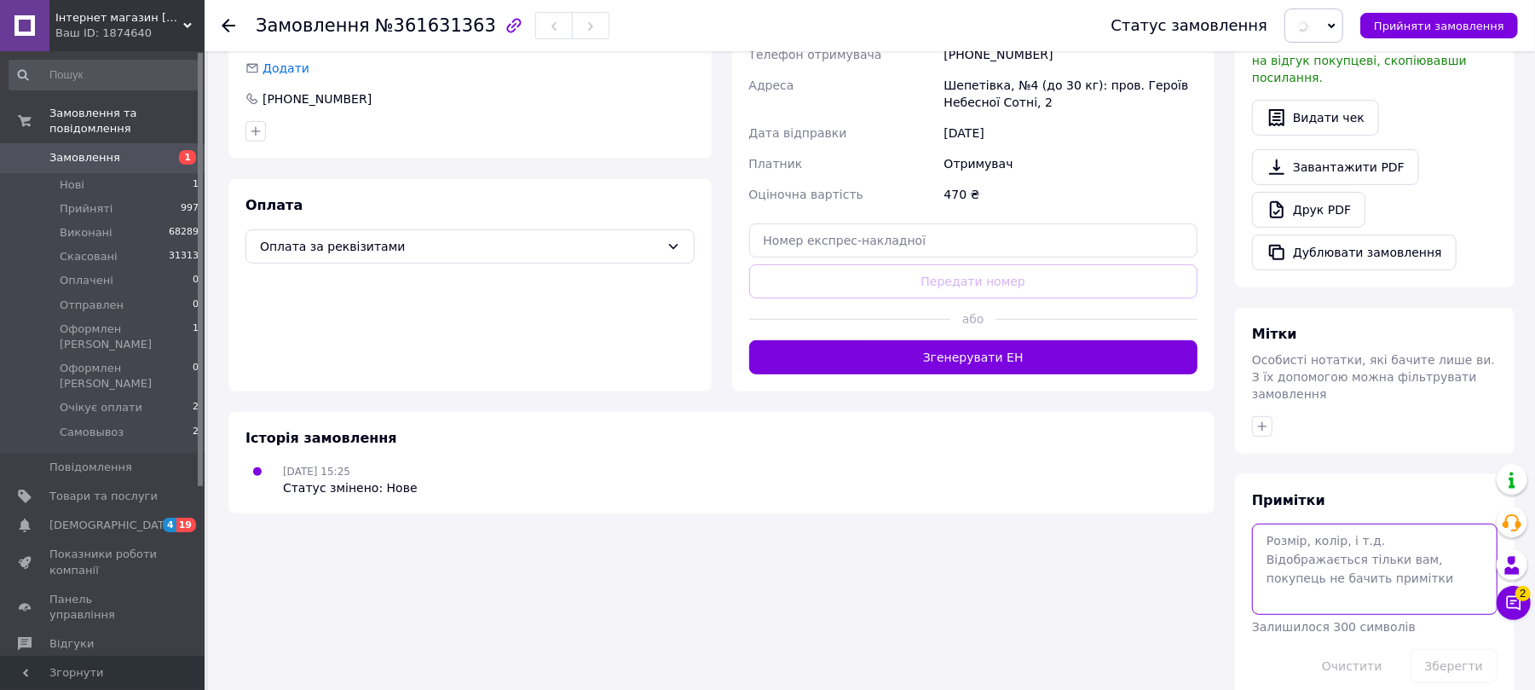
click at [1369, 532] on textarea at bounding box center [1375, 568] width 246 height 90
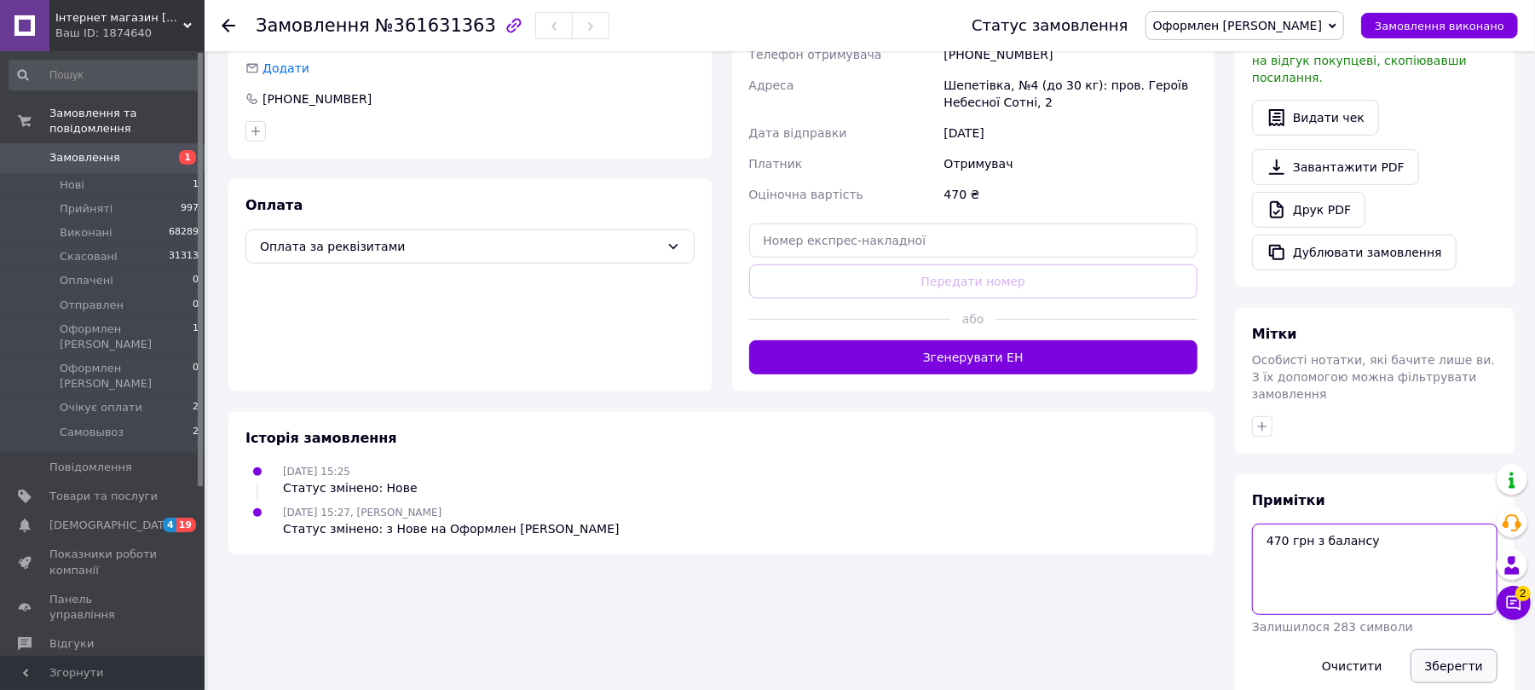
type textarea "470 грн з балансу"
click at [1446, 649] on button "Зберегти" at bounding box center [1454, 666] width 87 height 34
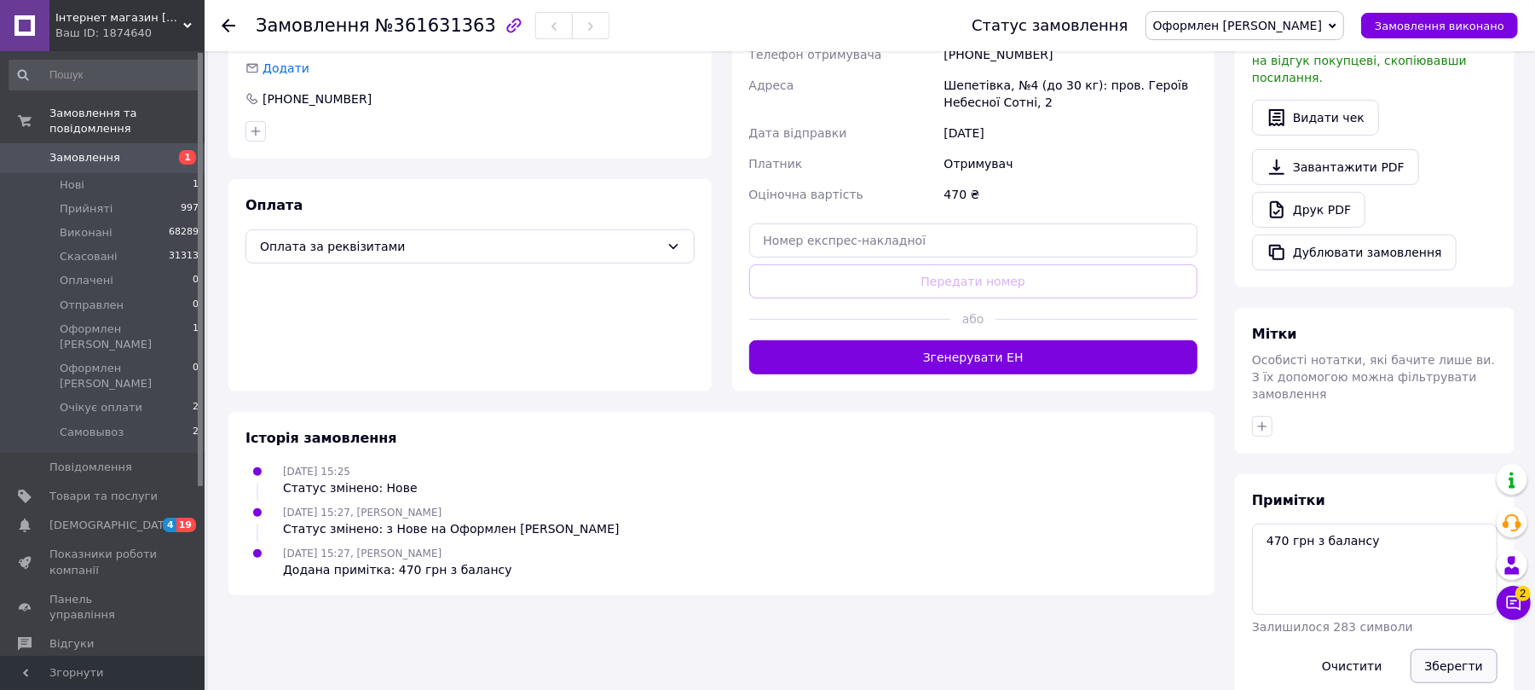
click at [1463, 649] on button "Зберегти" at bounding box center [1454, 666] width 87 height 34
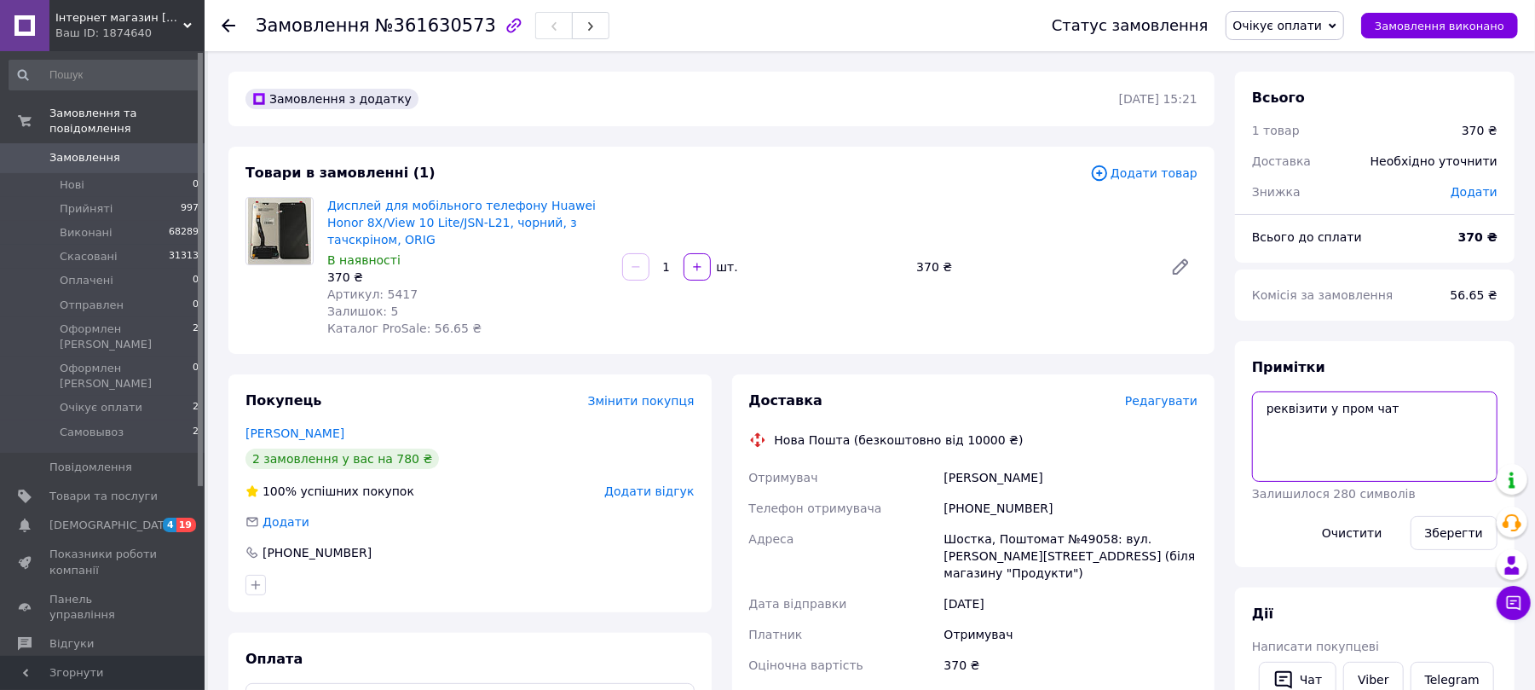
click at [1471, 407] on textarea "реквізити у пром чат" at bounding box center [1375, 436] width 246 height 90
paste textarea "[DATE] 15:26 370 грн"
type textarea "реквізити у пром чат [DATE] 15:26 370 грн"
click at [1465, 560] on div "Примітки реквізити у пром чат [DATE] 15:26 370 грн Залишилося 255 символів Очис…" at bounding box center [1375, 454] width 280 height 226
click at [1464, 547] on button "Зберегти" at bounding box center [1454, 533] width 87 height 34
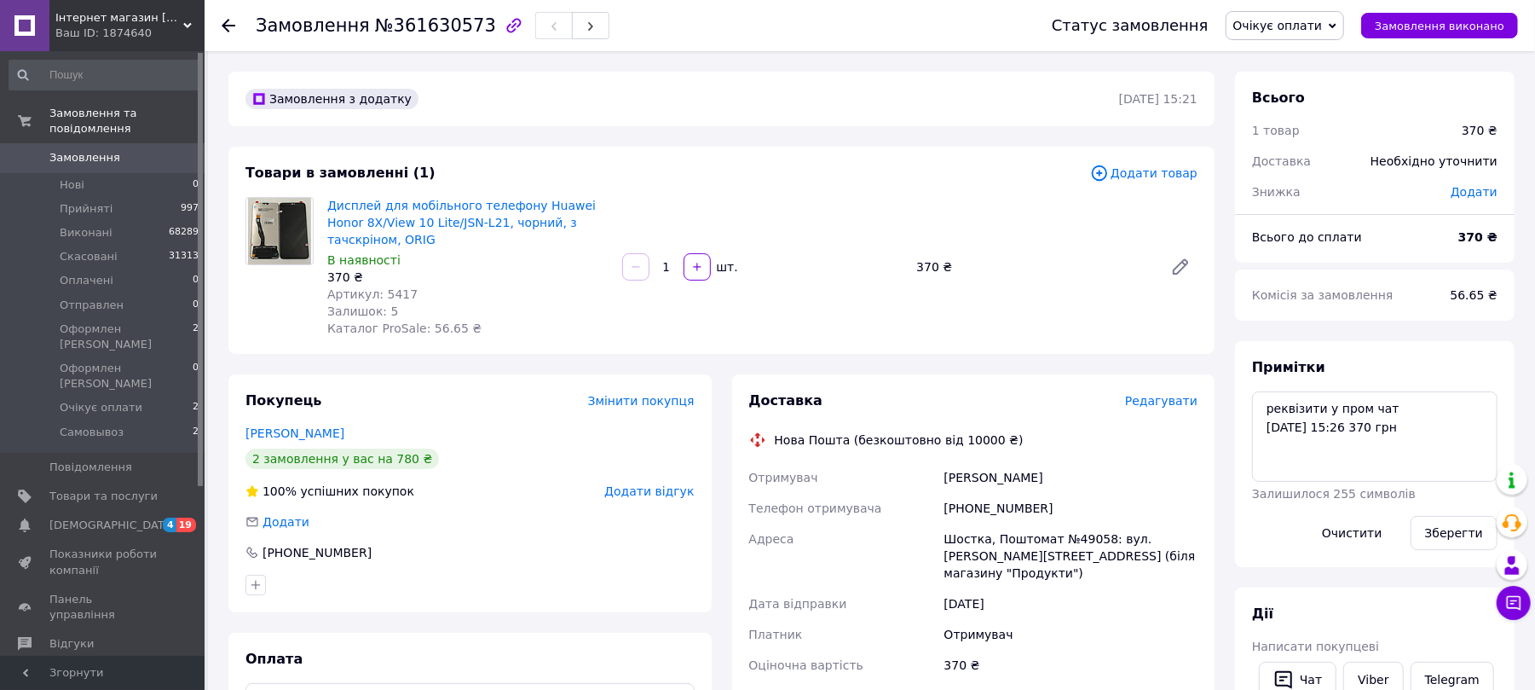
click at [1276, 21] on span "Очікує оплати" at bounding box center [1279, 26] width 90 height 14
click at [1318, 192] on li "Оформлен [PERSON_NAME]" at bounding box center [1314, 188] width 174 height 26
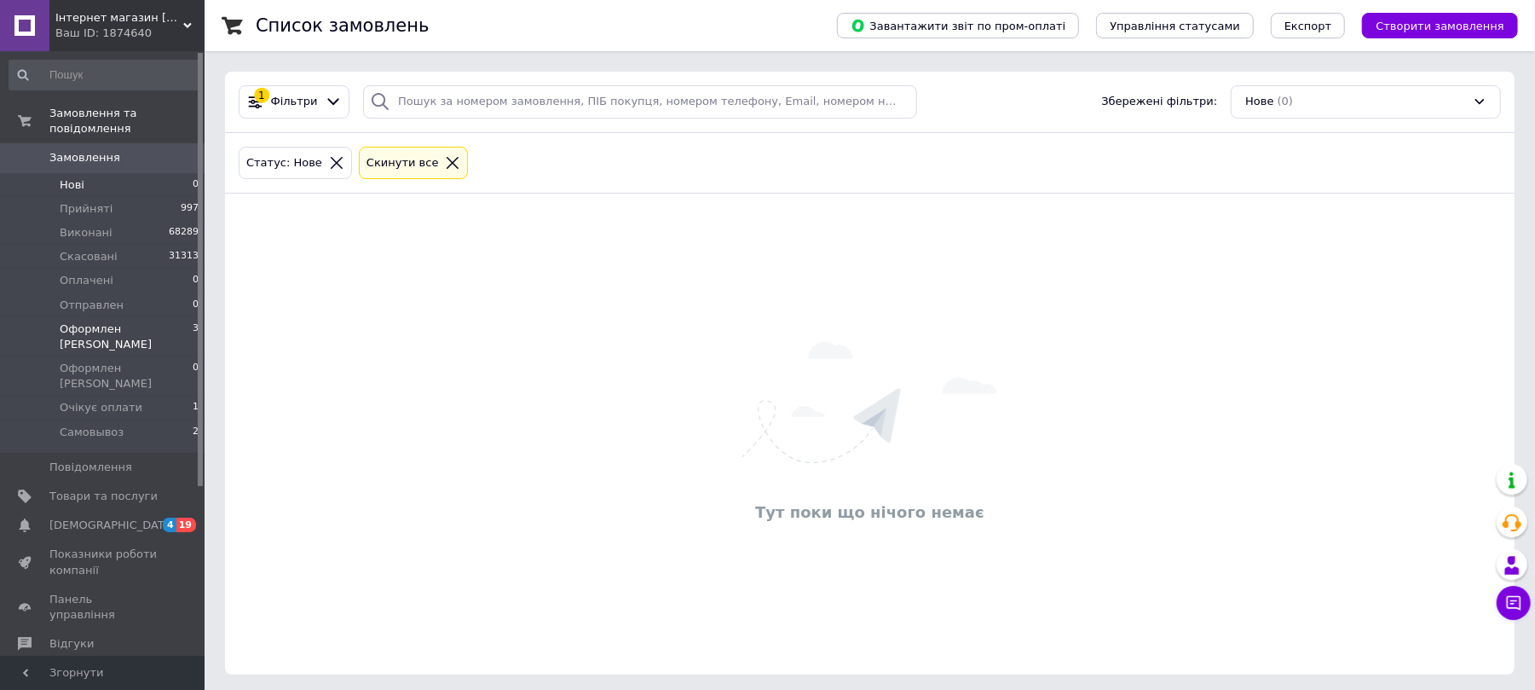
click at [135, 321] on span "Оформлен [PERSON_NAME]" at bounding box center [126, 336] width 133 height 31
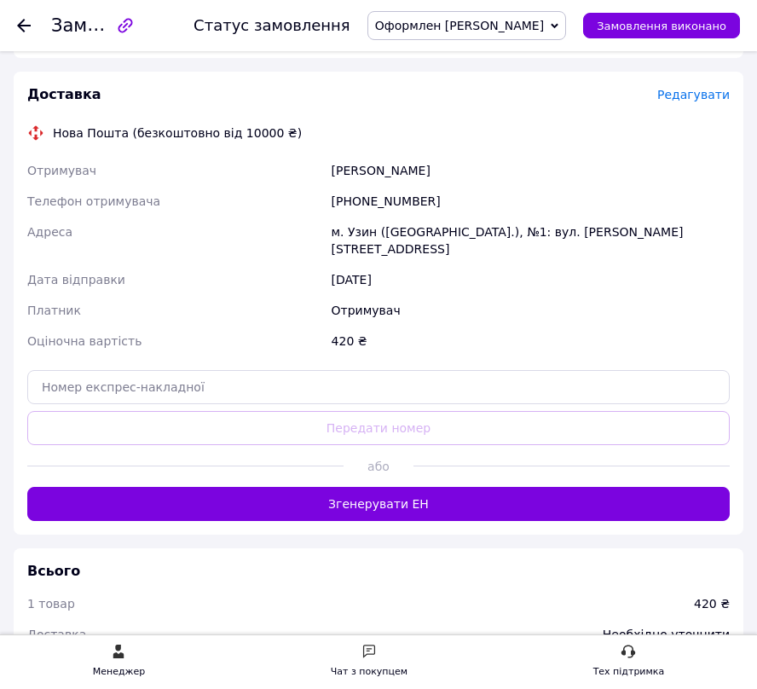
scroll to position [291, 0]
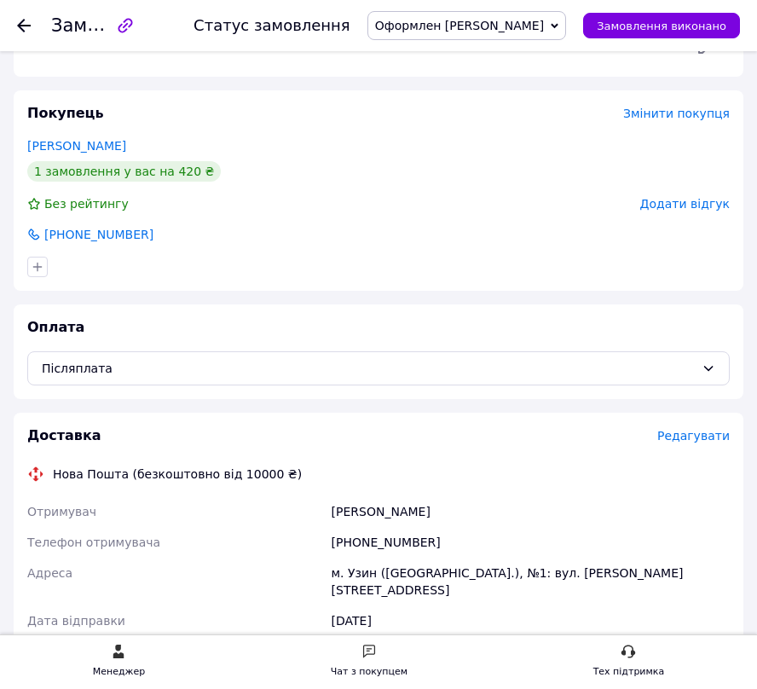
click at [502, 577] on div "м. Узин (Київська обл.), №1: вул. Садова, 4в" at bounding box center [530, 582] width 405 height 48
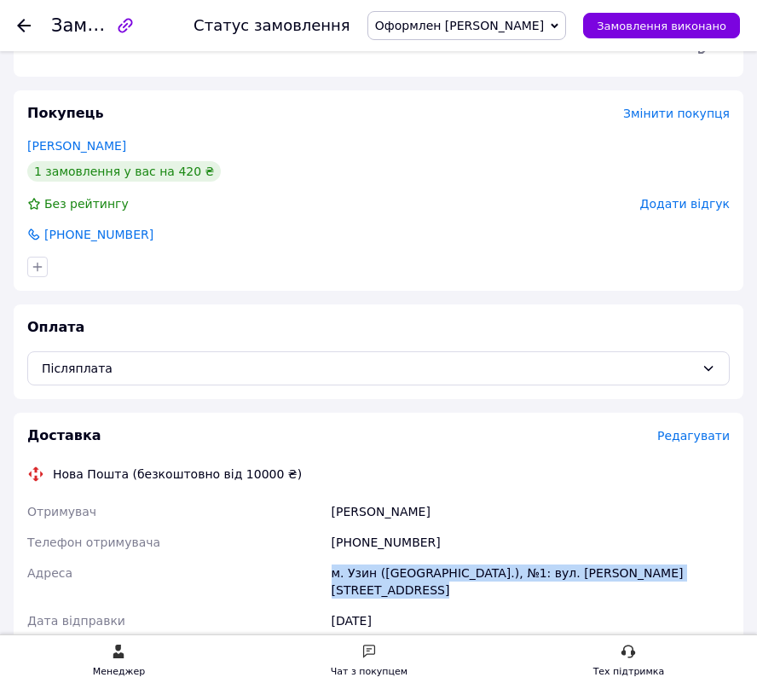
click at [502, 577] on div "м. Узин (Київська обл.), №1: вул. Садова, 4в" at bounding box center [530, 582] width 405 height 48
copy div "м. Узин (Київська обл.), №1: вул. Садова, 4в"
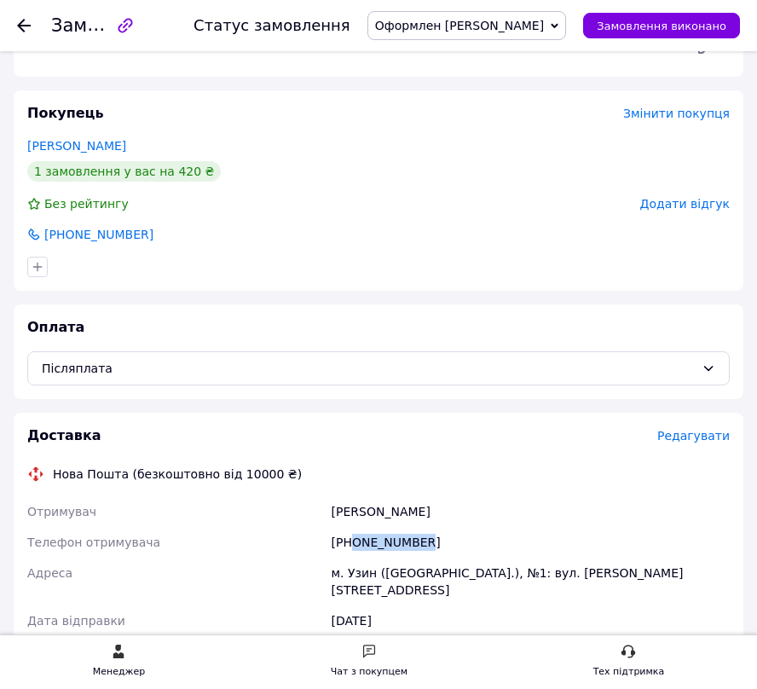
drag, startPoint x: 353, startPoint y: 543, endPoint x: 503, endPoint y: 535, distance: 150.2
click at [494, 546] on div "+380980406929" at bounding box center [530, 542] width 405 height 31
copy div "0980406929"
click at [383, 520] on div "Маленко Назар" at bounding box center [530, 511] width 405 height 31
click at [383, 517] on div "Маленко Назар" at bounding box center [530, 511] width 405 height 31
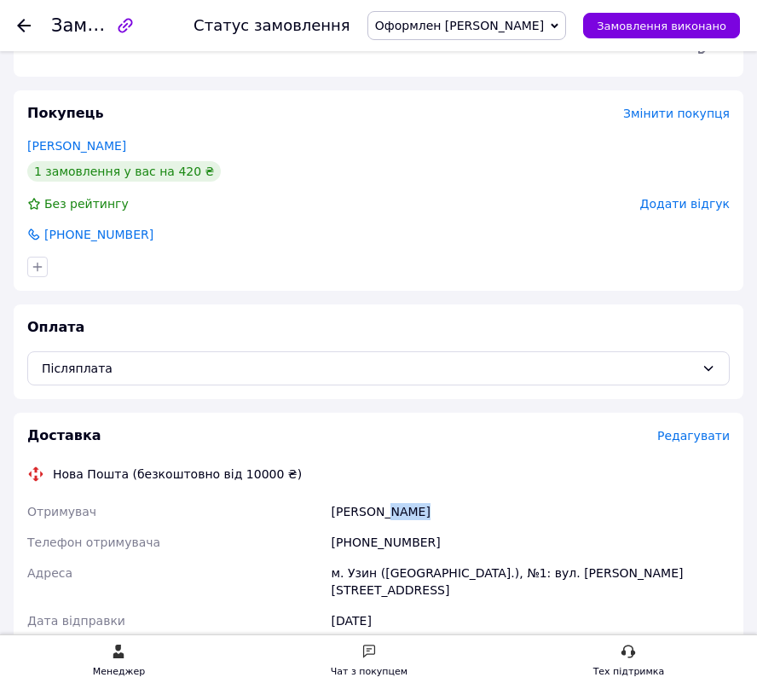
click at [383, 517] on div "Маленко Назар" at bounding box center [530, 511] width 405 height 31
copy div "Маленко Назар"
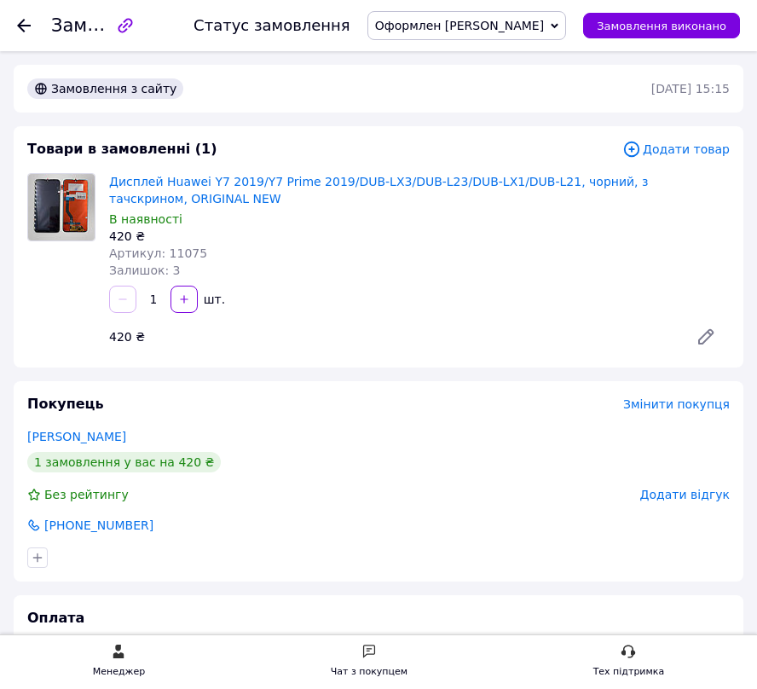
click at [165, 251] on span "Артикул: 11075" at bounding box center [158, 253] width 98 height 14
copy span "11075"
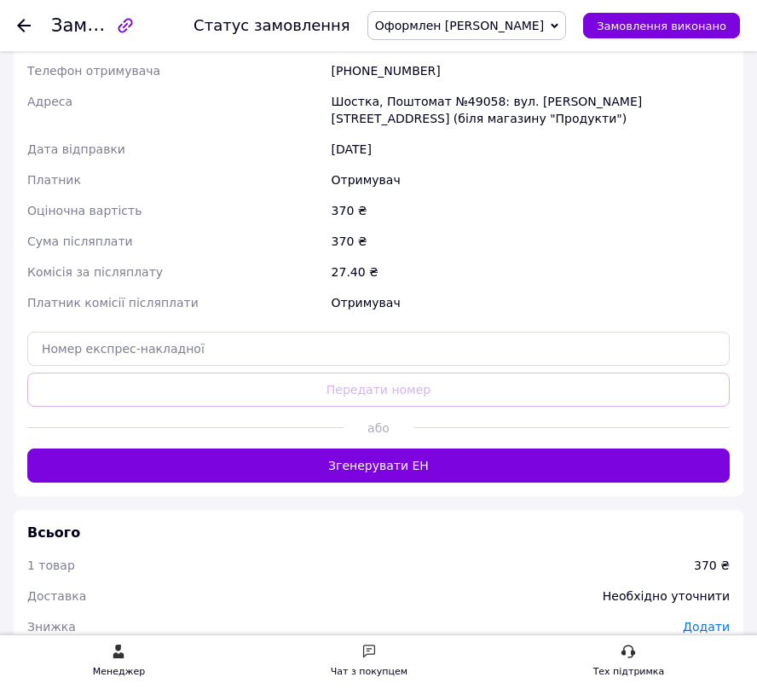
scroll to position [552, 0]
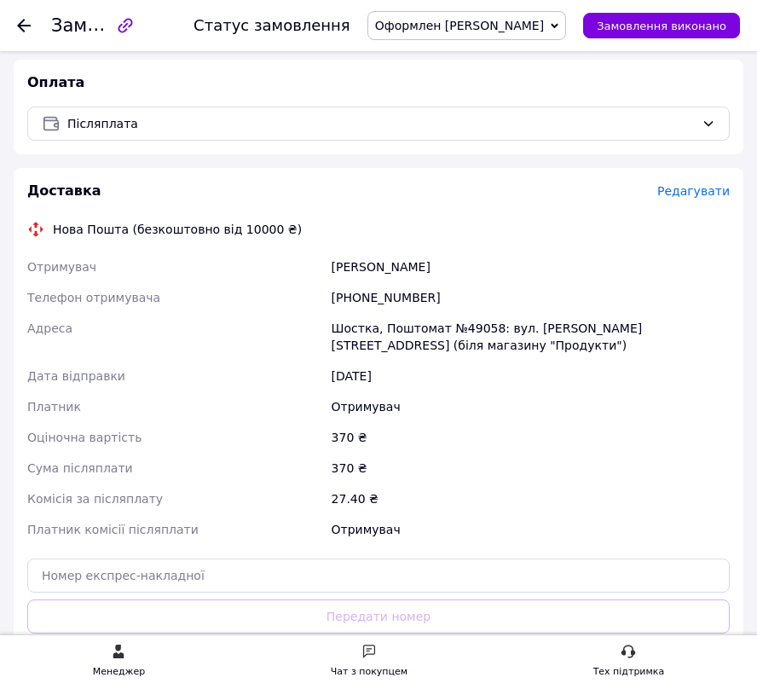
click at [495, 315] on div "Шостка, Поштомат №49058: вул. [PERSON_NAME][STREET_ADDRESS] (біля магазину "Про…" at bounding box center [530, 337] width 405 height 48
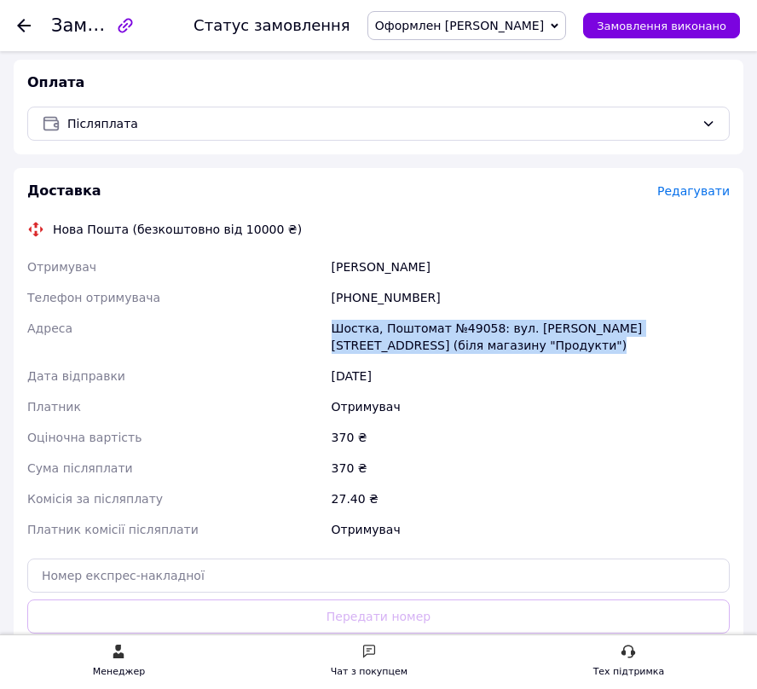
click at [495, 315] on div "Шостка, Поштомат №49058: вул. [PERSON_NAME][STREET_ADDRESS] (біля магазину "Про…" at bounding box center [530, 337] width 405 height 48
copy div "Шостка, Поштомат №49058: вул. [PERSON_NAME][STREET_ADDRESS] (біля магазину "Про…"
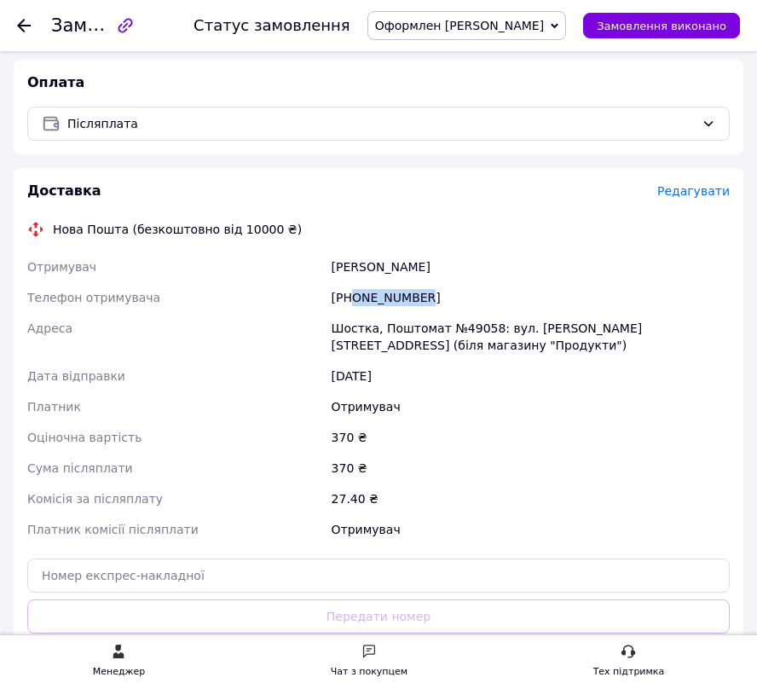
drag, startPoint x: 352, startPoint y: 280, endPoint x: 761, endPoint y: 332, distance: 412.6
click at [600, 282] on div "[PHONE_NUMBER]" at bounding box center [530, 297] width 405 height 31
copy div "0954791745"
click at [475, 259] on div "[PERSON_NAME]" at bounding box center [530, 266] width 405 height 31
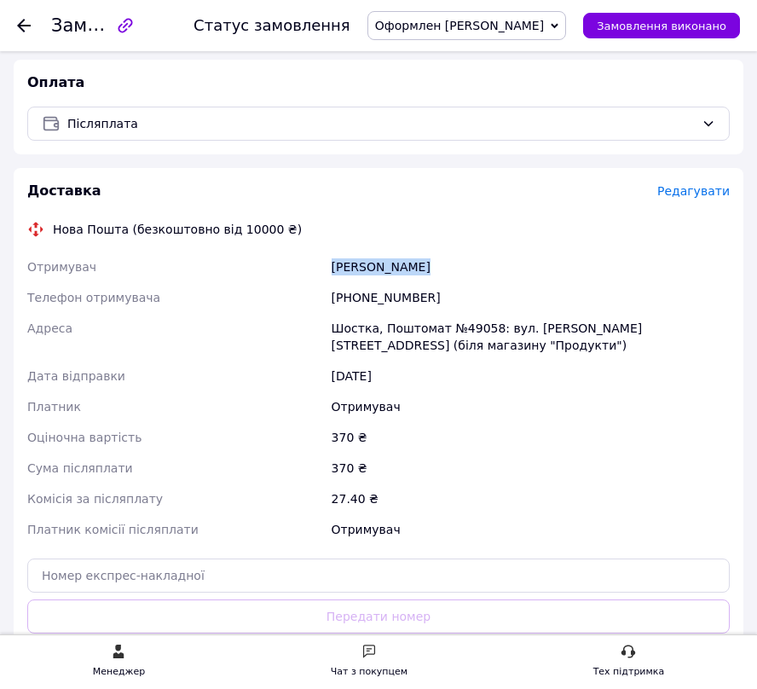
click at [475, 259] on div "Терещенко Алина" at bounding box center [530, 266] width 405 height 31
copy div "Терещенко Алина"
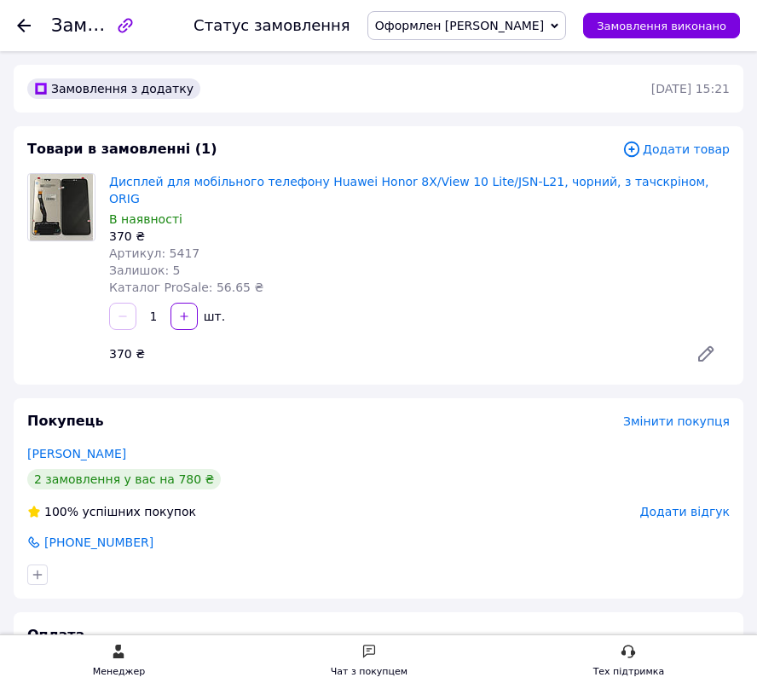
click at [175, 246] on span "Артикул: 5417" at bounding box center [154, 253] width 90 height 14
copy span "5417"
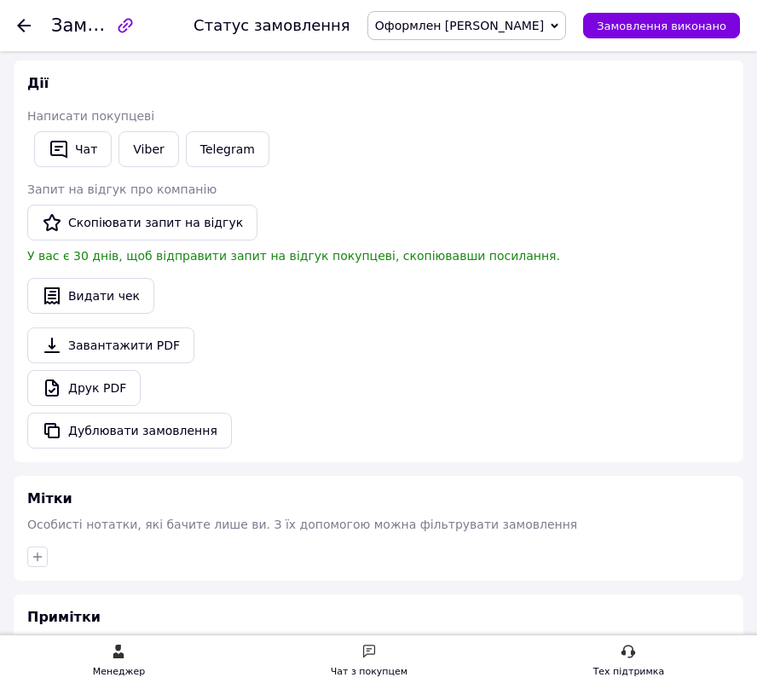
scroll to position [1916, 0]
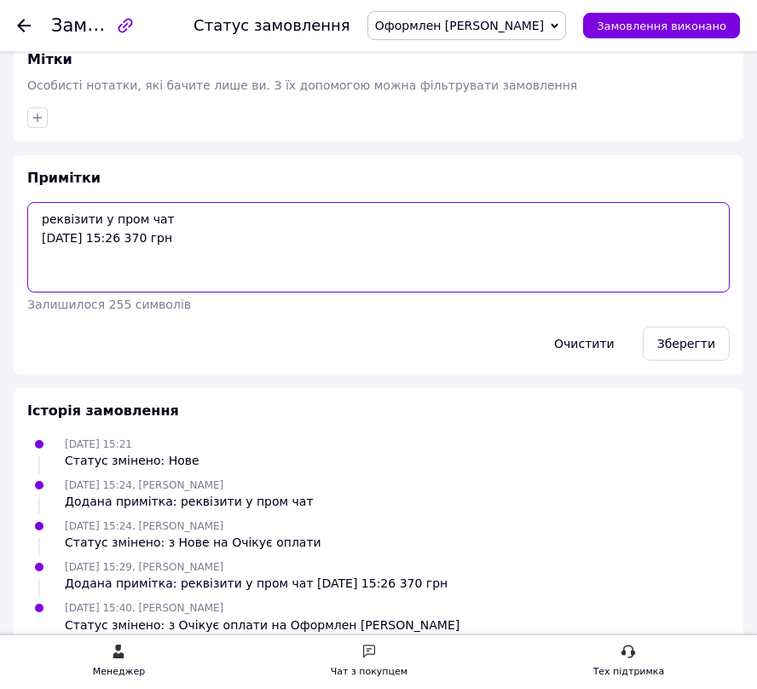
click at [406, 252] on textarea "реквізити у пром чат 12.09.2025 15:26 370 грн" at bounding box center [378, 247] width 702 height 90
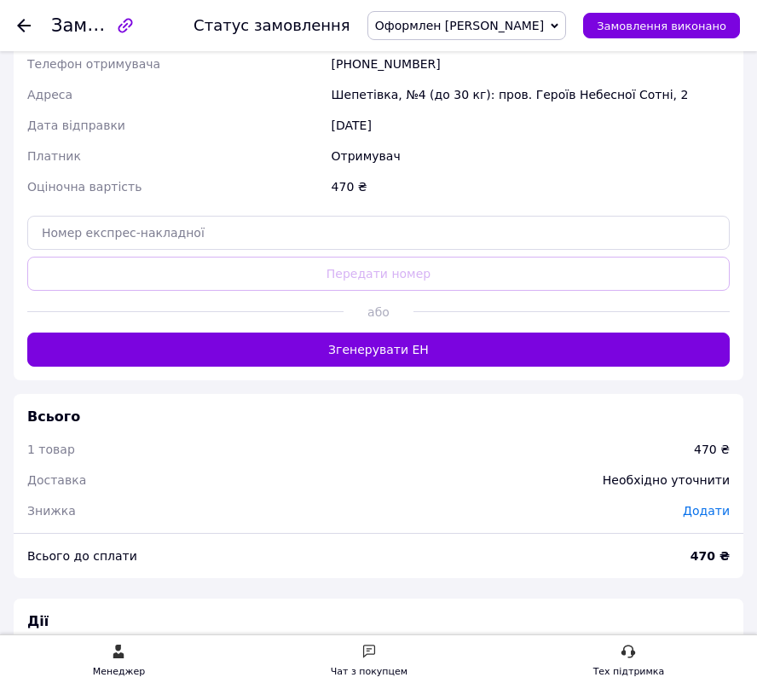
scroll to position [542, 0]
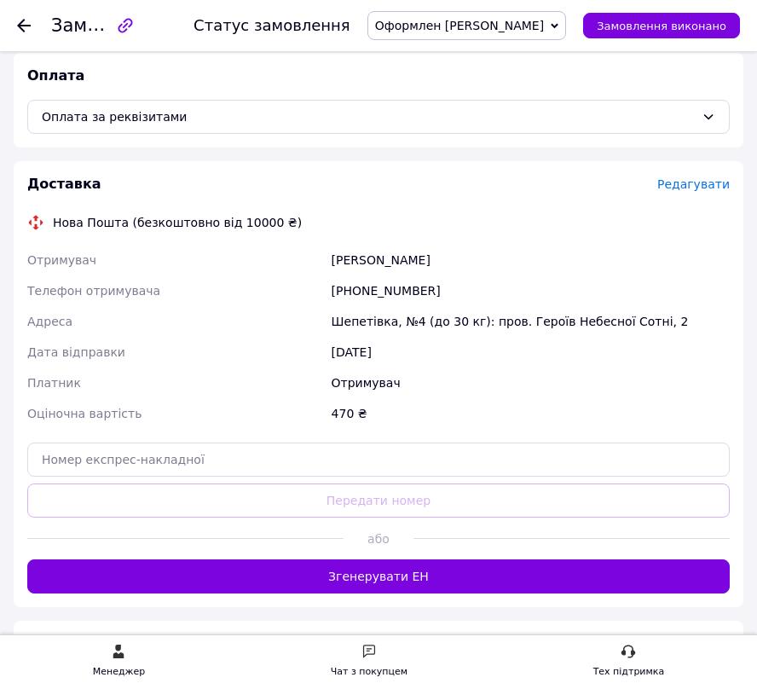
click at [532, 306] on div "Шепетівка, №4 (до 30 кг): пров. Героїв Небесної Сотні, 2" at bounding box center [530, 321] width 405 height 31
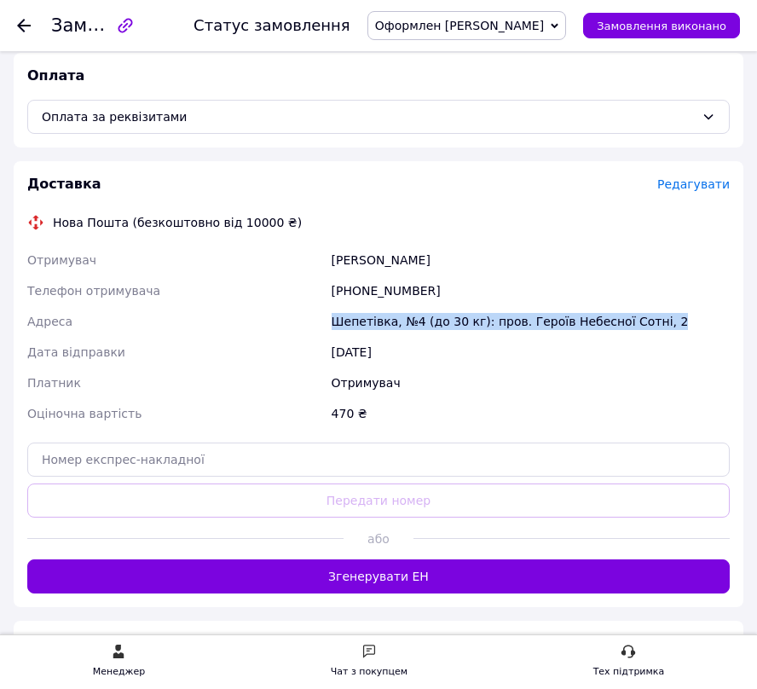
click at [532, 306] on div "Шепетівка, №4 (до 30 кг): пров. Героїв Небесної Сотні, 2" at bounding box center [530, 321] width 405 height 31
copy div "Шепетівка, №4 (до 30 кг): пров. Героїв Небесної Сотні, 2"
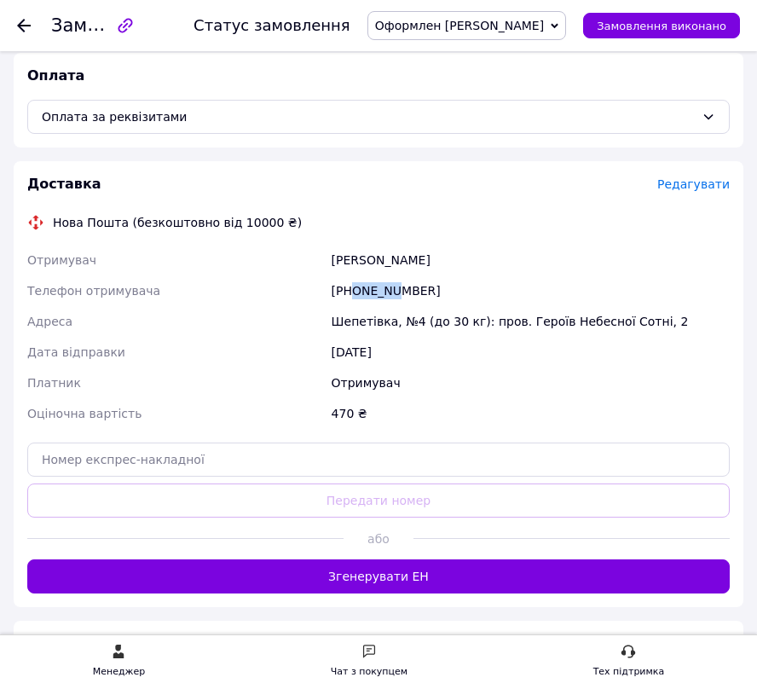
drag, startPoint x: 352, startPoint y: 276, endPoint x: 587, endPoint y: 273, distance: 235.3
click at [567, 275] on div "+380960052323" at bounding box center [530, 290] width 405 height 31
copy div "0960052323"
click at [443, 250] on div "Власюк Роман" at bounding box center [530, 260] width 405 height 31
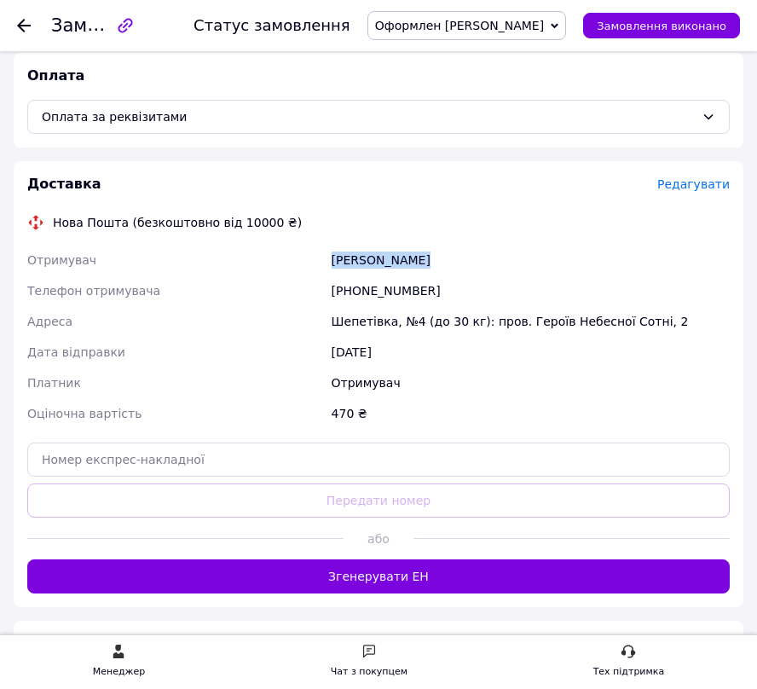
click at [443, 250] on div "Власюк Роман" at bounding box center [530, 260] width 405 height 31
copy div "Власюк Роман"
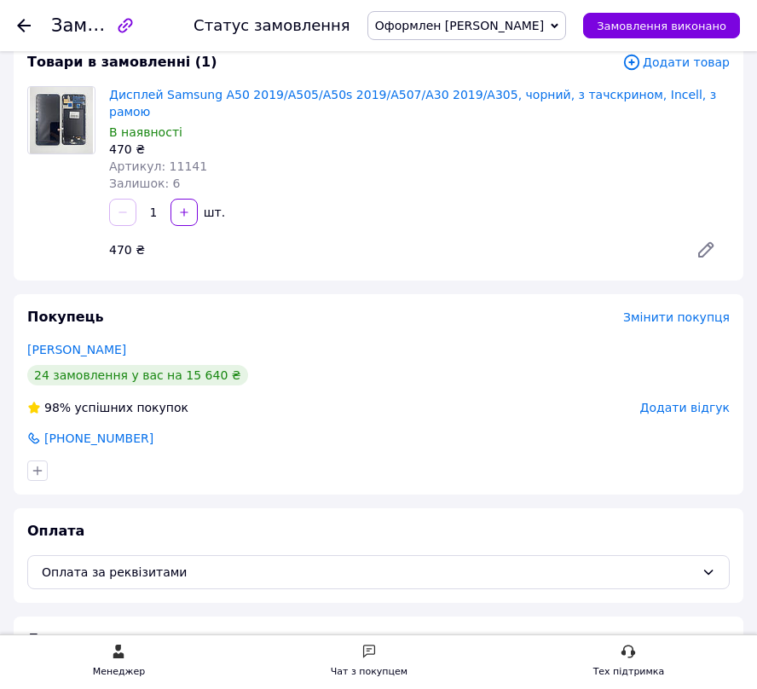
drag, startPoint x: 177, startPoint y: 130, endPoint x: 174, endPoint y: 144, distance: 14.9
click at [177, 141] on div "470 ₴" at bounding box center [419, 149] width 621 height 17
click at [178, 158] on div "Артикул: 11141" at bounding box center [419, 166] width 621 height 17
click at [178, 159] on span "Артикул: 11141" at bounding box center [158, 166] width 98 height 14
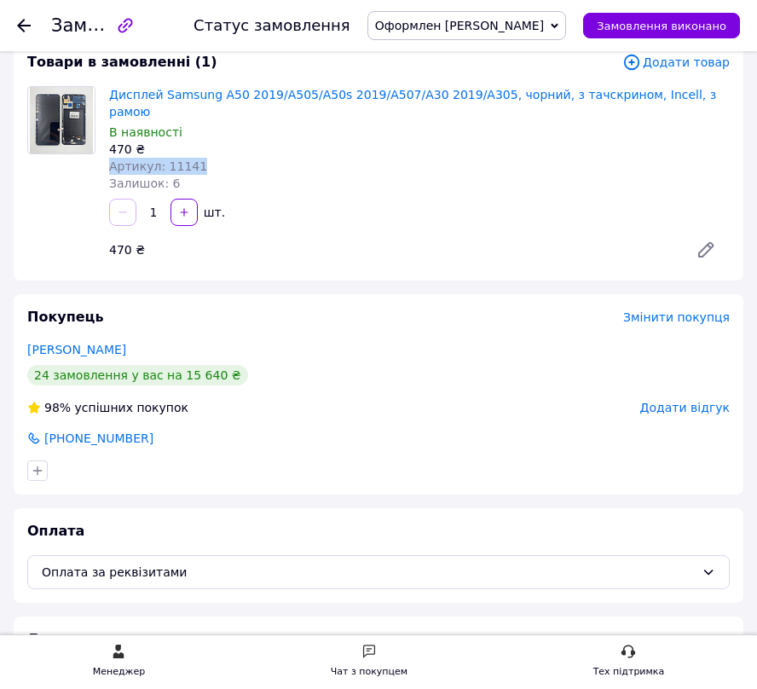
click at [178, 159] on span "Артикул: 11141" at bounding box center [158, 166] width 98 height 14
click at [162, 159] on span "Артикул: 11141" at bounding box center [158, 166] width 98 height 14
click at [174, 159] on span "Артикул: 11141" at bounding box center [158, 166] width 98 height 14
copy span "11141"
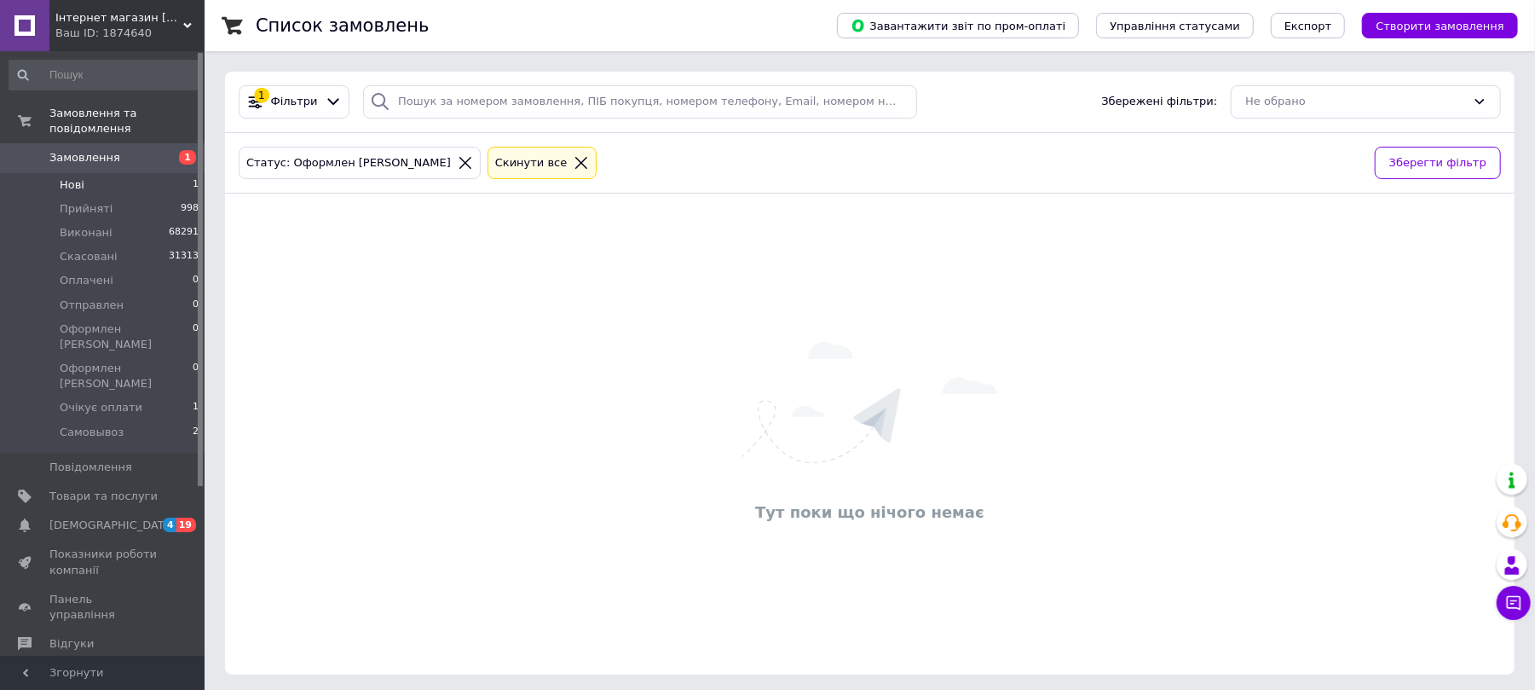
click at [113, 173] on li "Нові 1" at bounding box center [104, 185] width 209 height 24
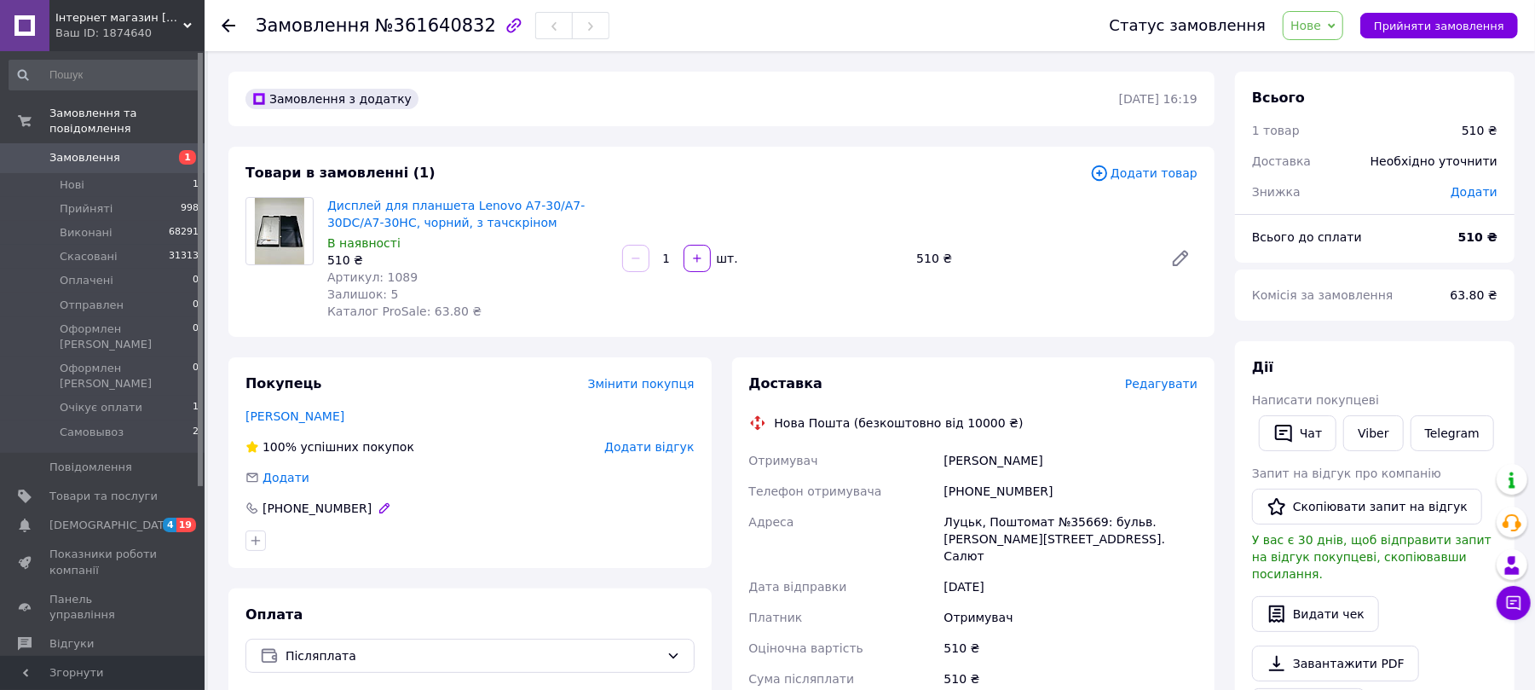
click at [303, 505] on div "[PHONE_NUMBER]" at bounding box center [317, 508] width 113 height 17
click at [812, 430] on div "Нова Пошта (безкоштовно від 10000 ₴)" at bounding box center [899, 422] width 257 height 17
click at [985, 484] on div "[PHONE_NUMBER]" at bounding box center [1071, 491] width 260 height 31
click at [1331, 34] on span "Нове" at bounding box center [1313, 25] width 61 height 29
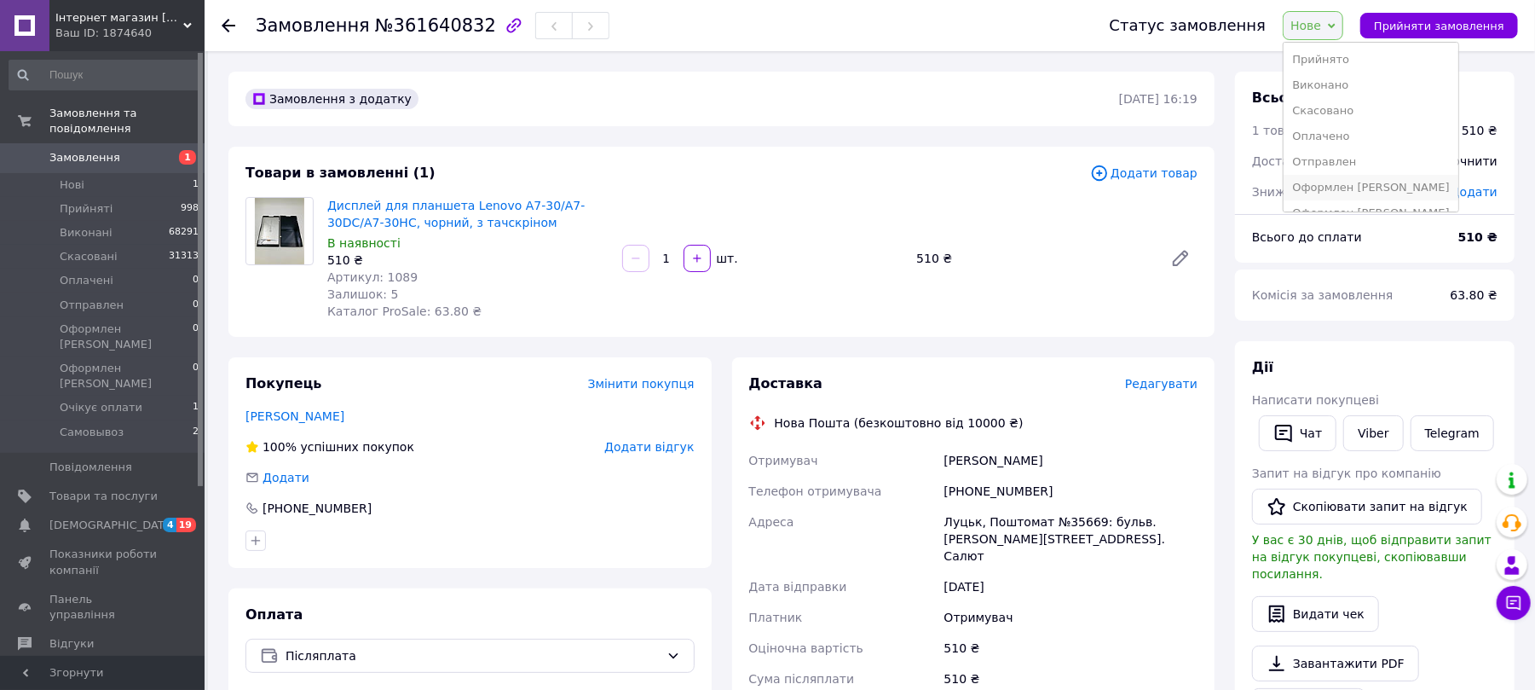
click at [1402, 178] on li "Оформлен [PERSON_NAME]" at bounding box center [1371, 188] width 174 height 26
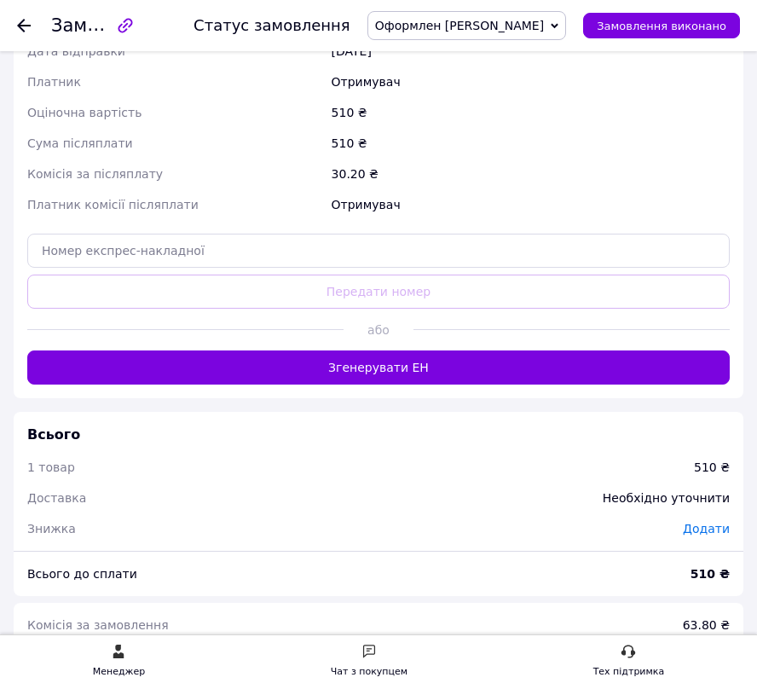
scroll to position [588, 0]
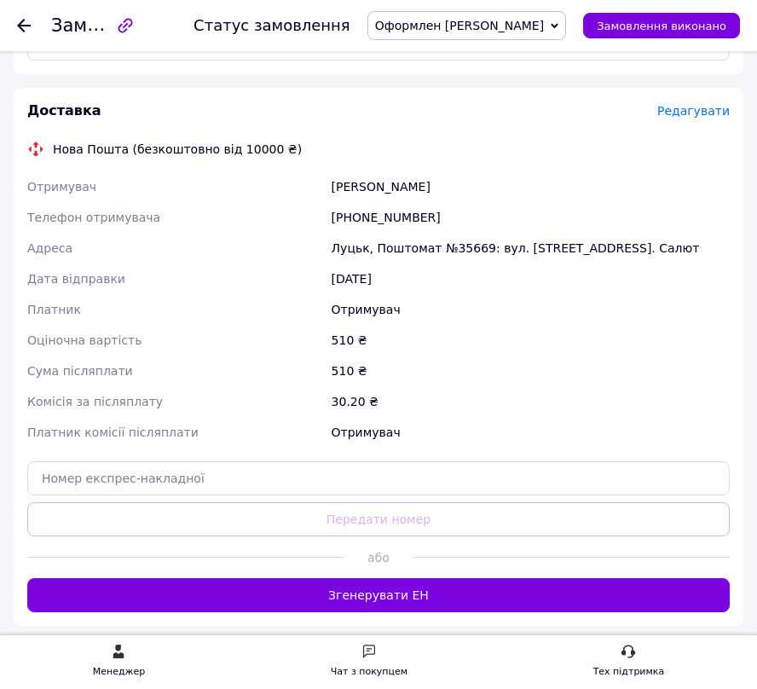
click at [413, 263] on div "Луцьк, Поштомат №35669: вул. [STREET_ADDRESS]. Салют" at bounding box center [530, 248] width 405 height 31
click at [421, 246] on div "Луцьк, Поштомат №35669: вул. [STREET_ADDRESS]. Салют" at bounding box center [530, 248] width 405 height 31
click at [421, 244] on div "Луцьк, Поштомат №35669: вул. [STREET_ADDRESS]. Салют" at bounding box center [530, 248] width 405 height 31
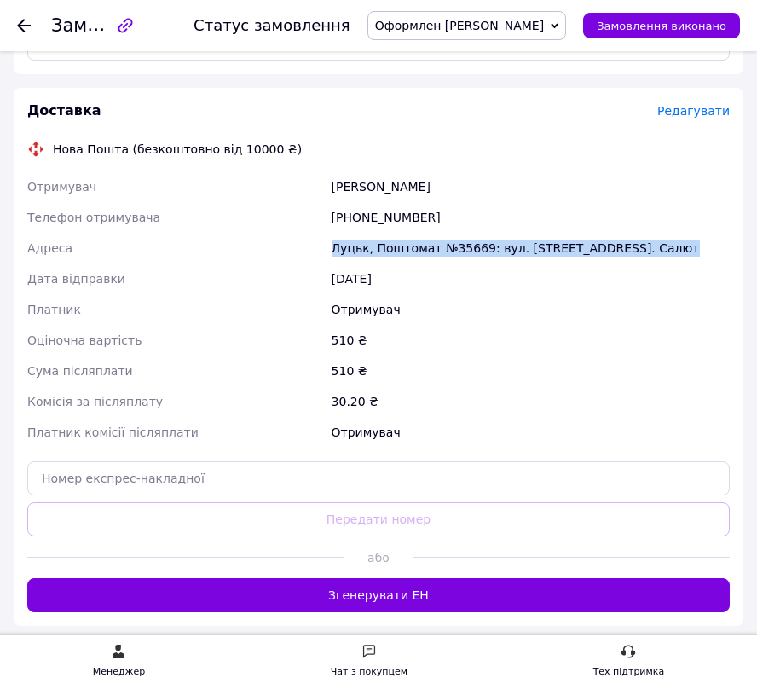
click at [421, 244] on div "Луцьк, Поштомат №35669: вул. [STREET_ADDRESS]. Салют" at bounding box center [530, 248] width 405 height 31
copy div "Луцьк, Поштомат №35669: вул. [STREET_ADDRESS]. Салют"
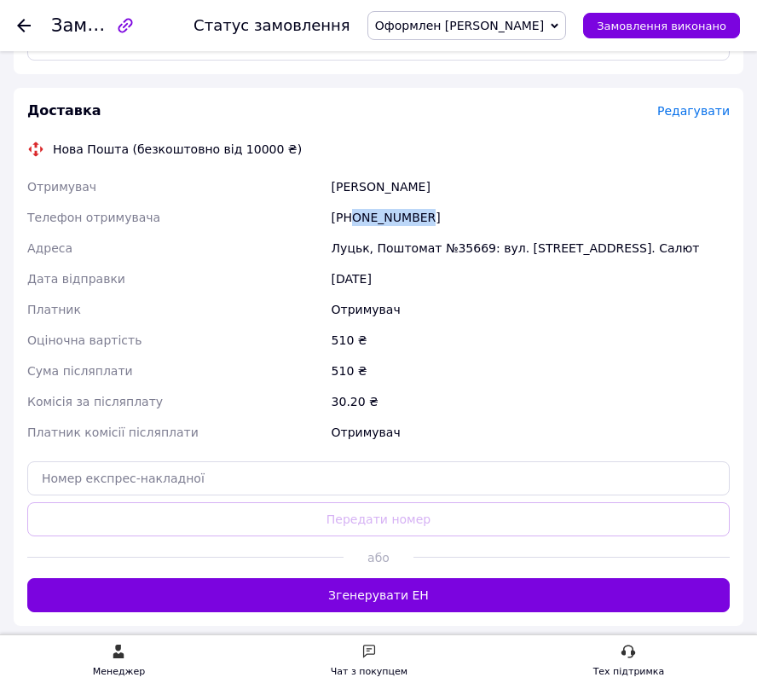
drag, startPoint x: 350, startPoint y: 217, endPoint x: 509, endPoint y: 228, distance: 159.9
click at [509, 228] on div "[PHONE_NUMBER]" at bounding box center [530, 217] width 405 height 31
copy div "0508053862"
click at [393, 189] on div "Мигель Леонід" at bounding box center [530, 186] width 405 height 31
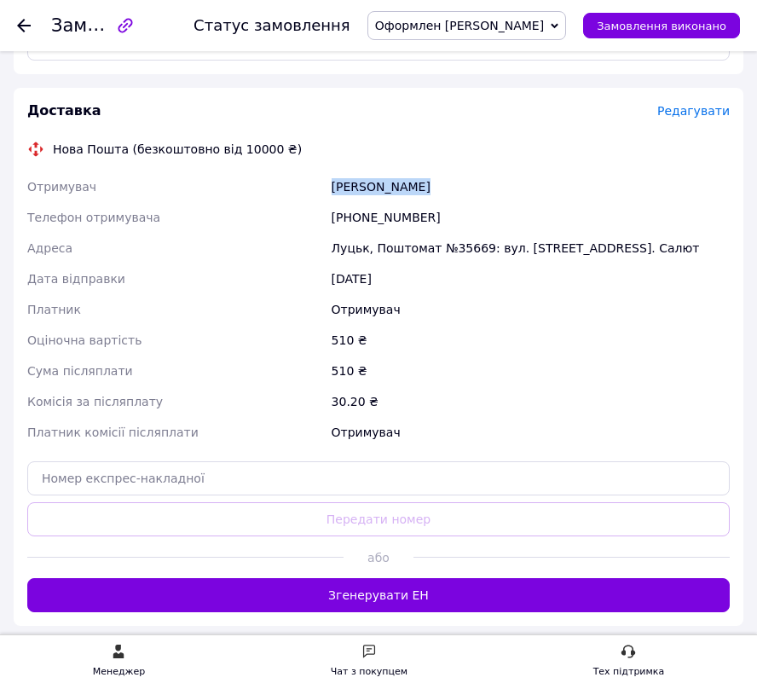
click at [393, 189] on div "Мигель Леонід" at bounding box center [530, 186] width 405 height 31
copy div "Мигель Леонід"
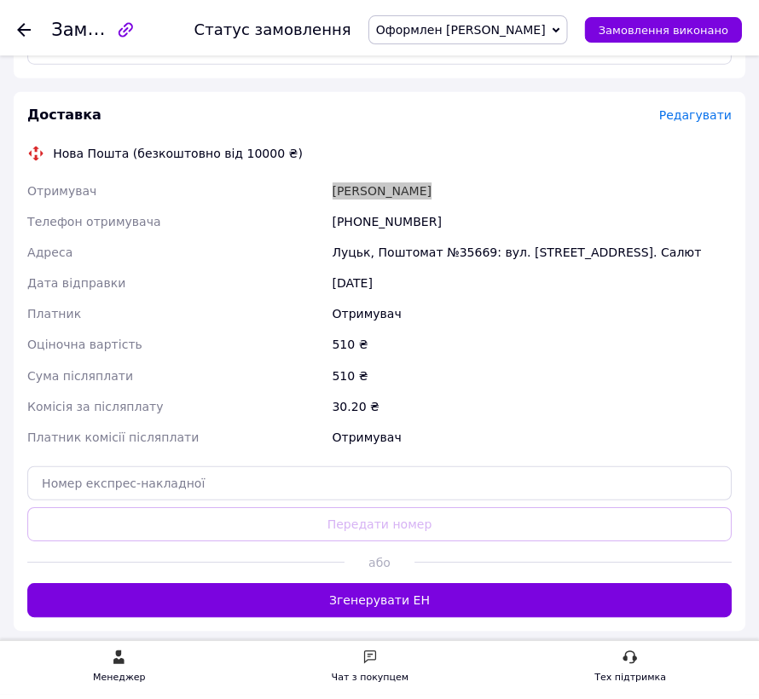
scroll to position [0, 0]
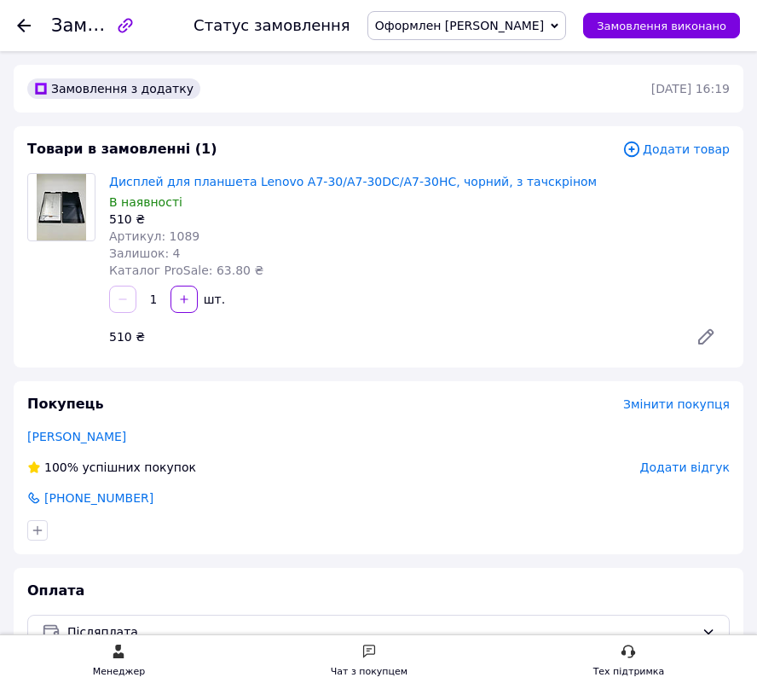
click at [179, 233] on span "Артикул: 1089" at bounding box center [154, 236] width 90 height 14
copy span "1089"
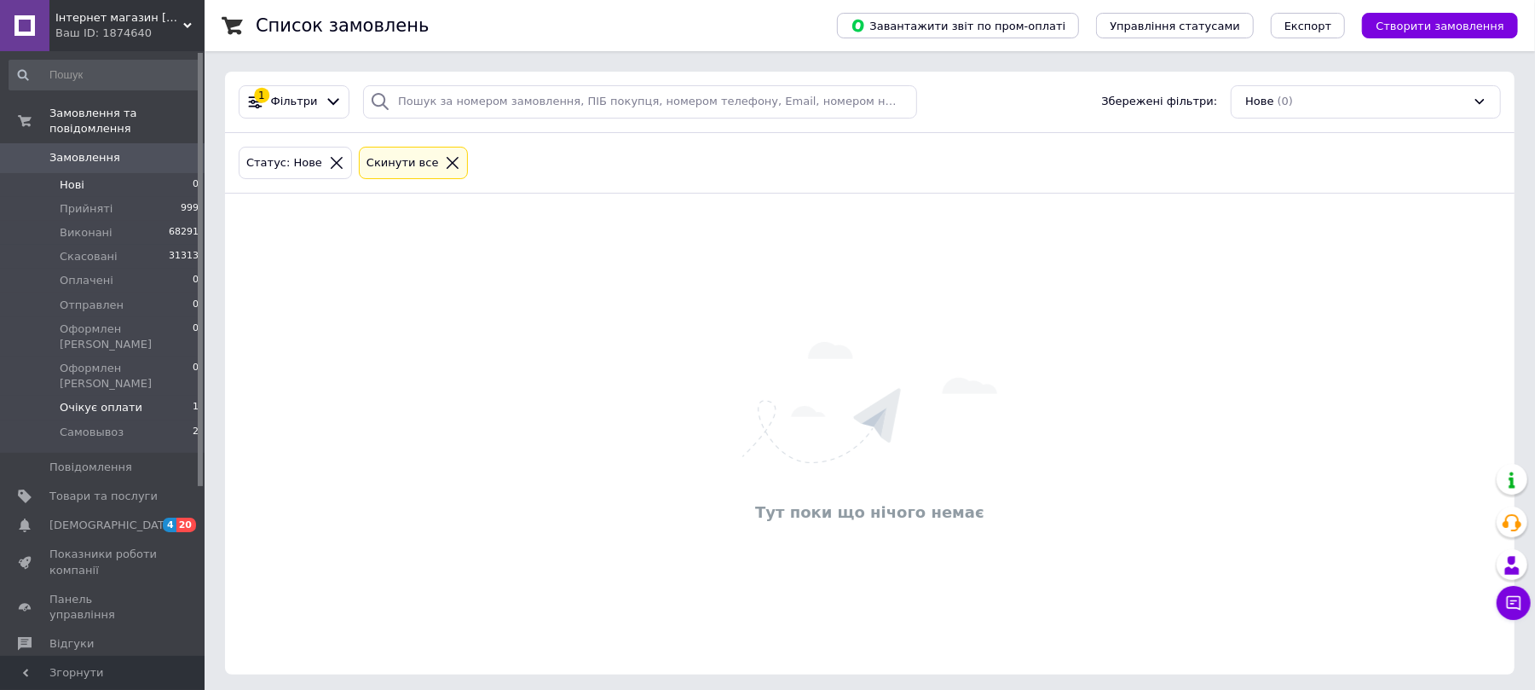
click at [103, 400] on span "Очікує оплати" at bounding box center [101, 407] width 83 height 15
